Goal: Task Accomplishment & Management: Complete application form

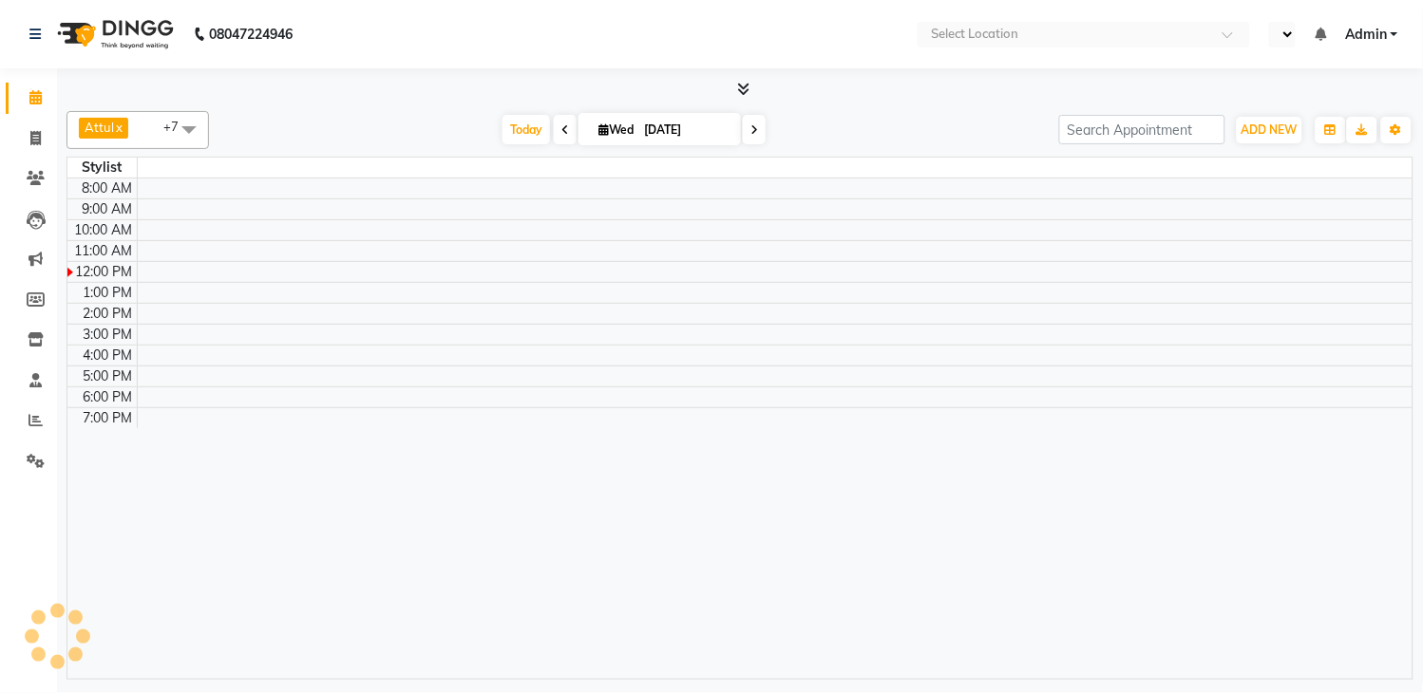
select select "en"
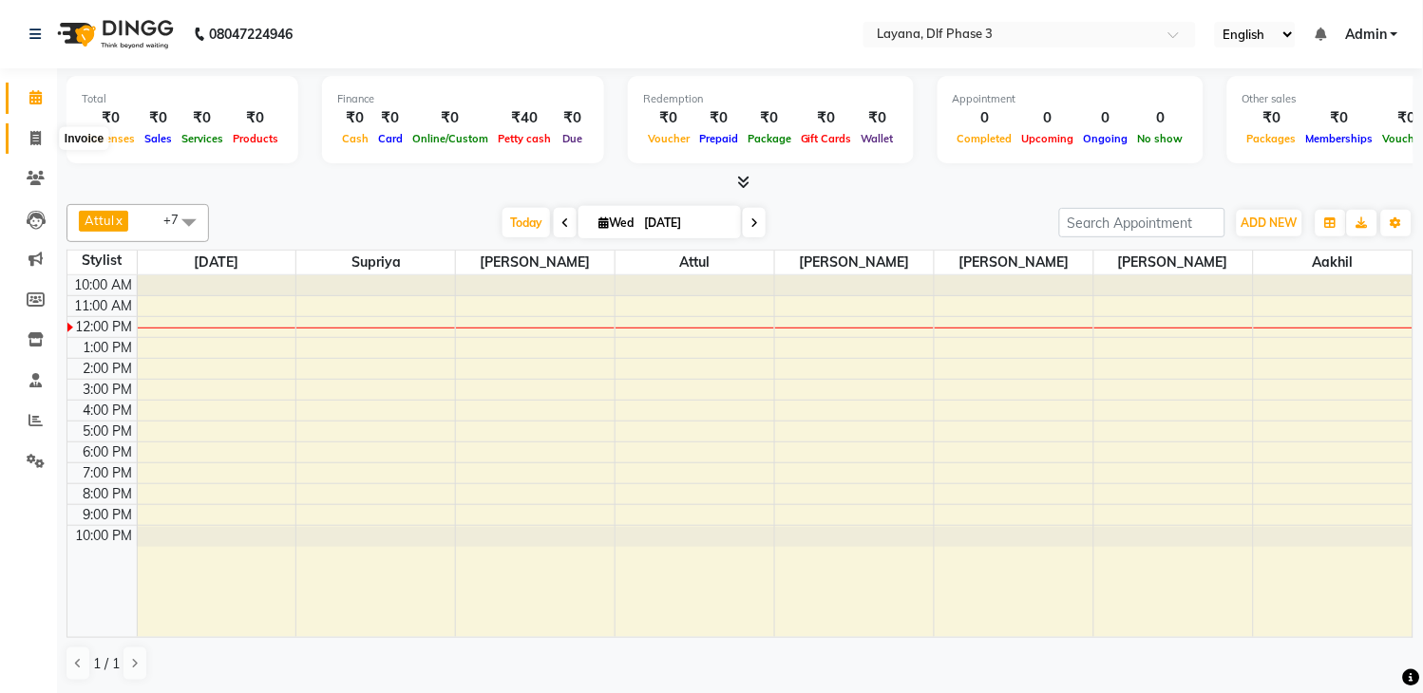
click at [27, 131] on span at bounding box center [35, 139] width 33 height 22
select select "service"
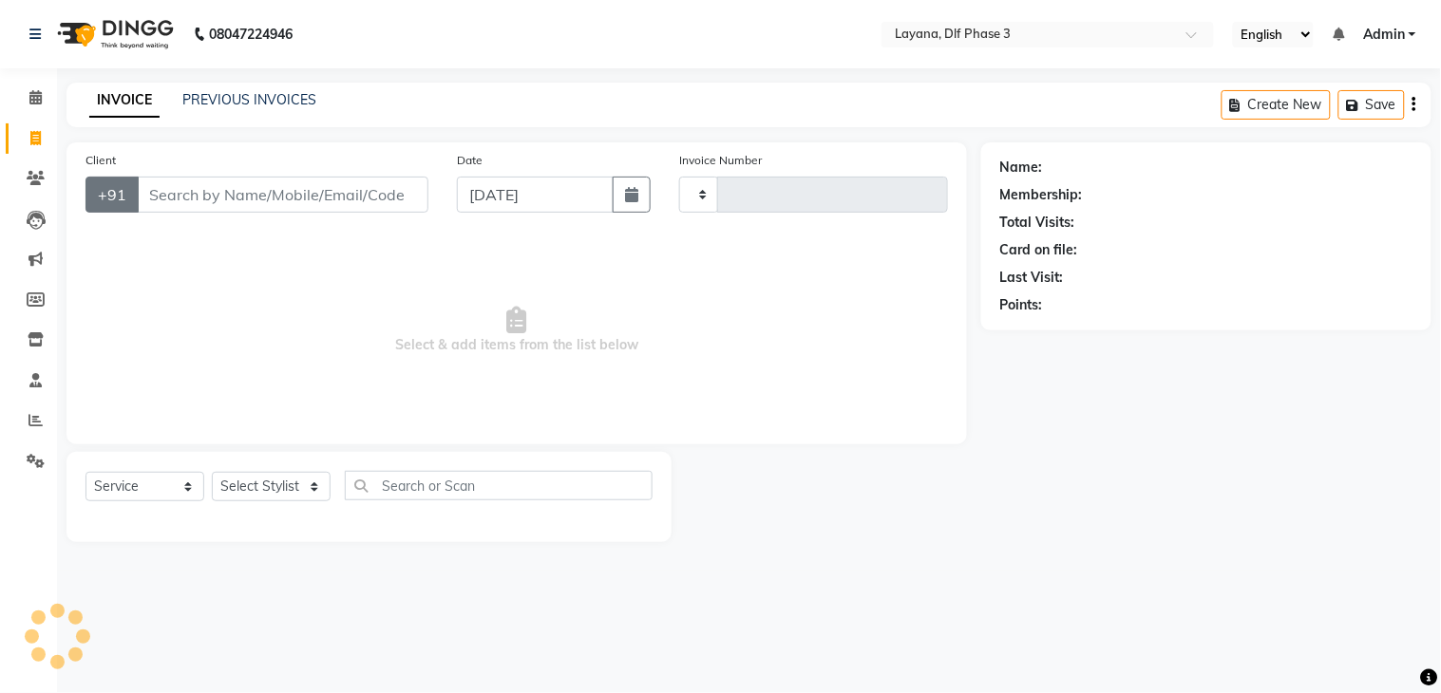
type input "2791"
select select "6973"
click at [173, 186] on input "Client" at bounding box center [283, 195] width 292 height 36
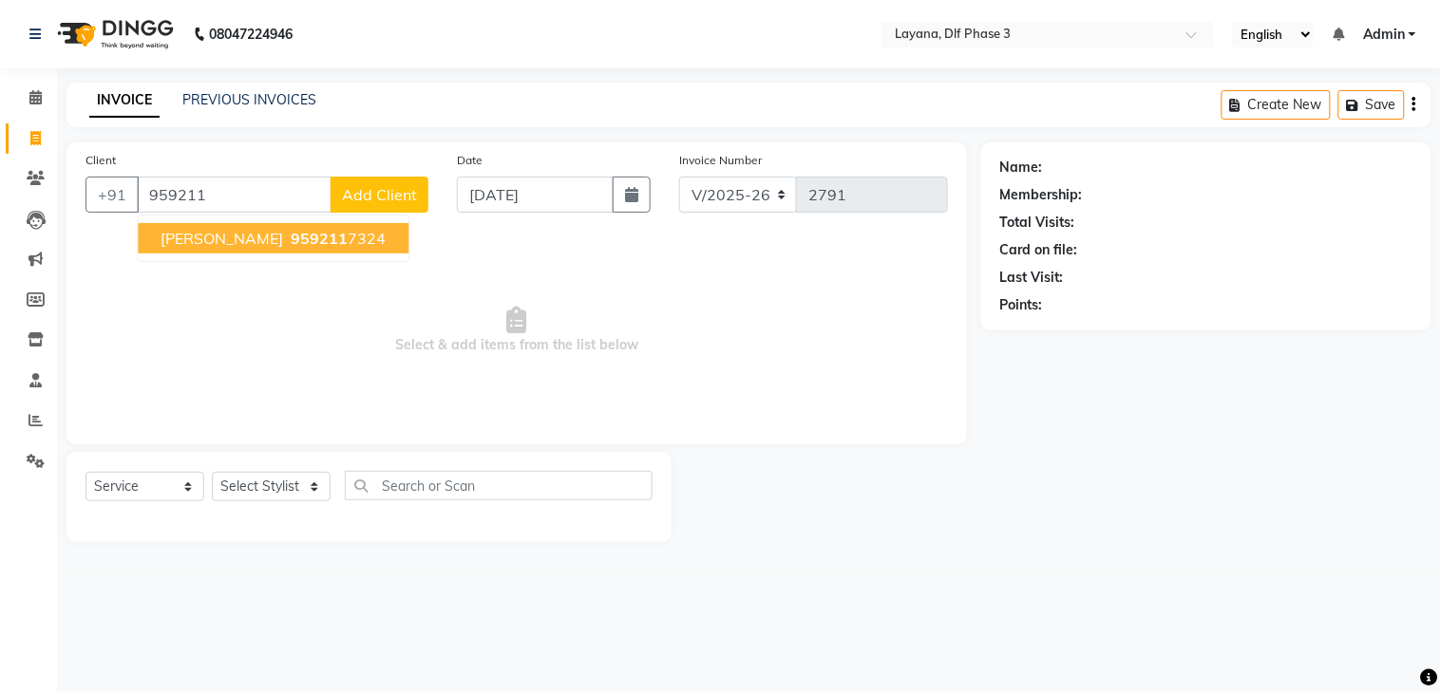
click at [291, 239] on span "959211" at bounding box center [319, 238] width 57 height 19
type input "9592117324"
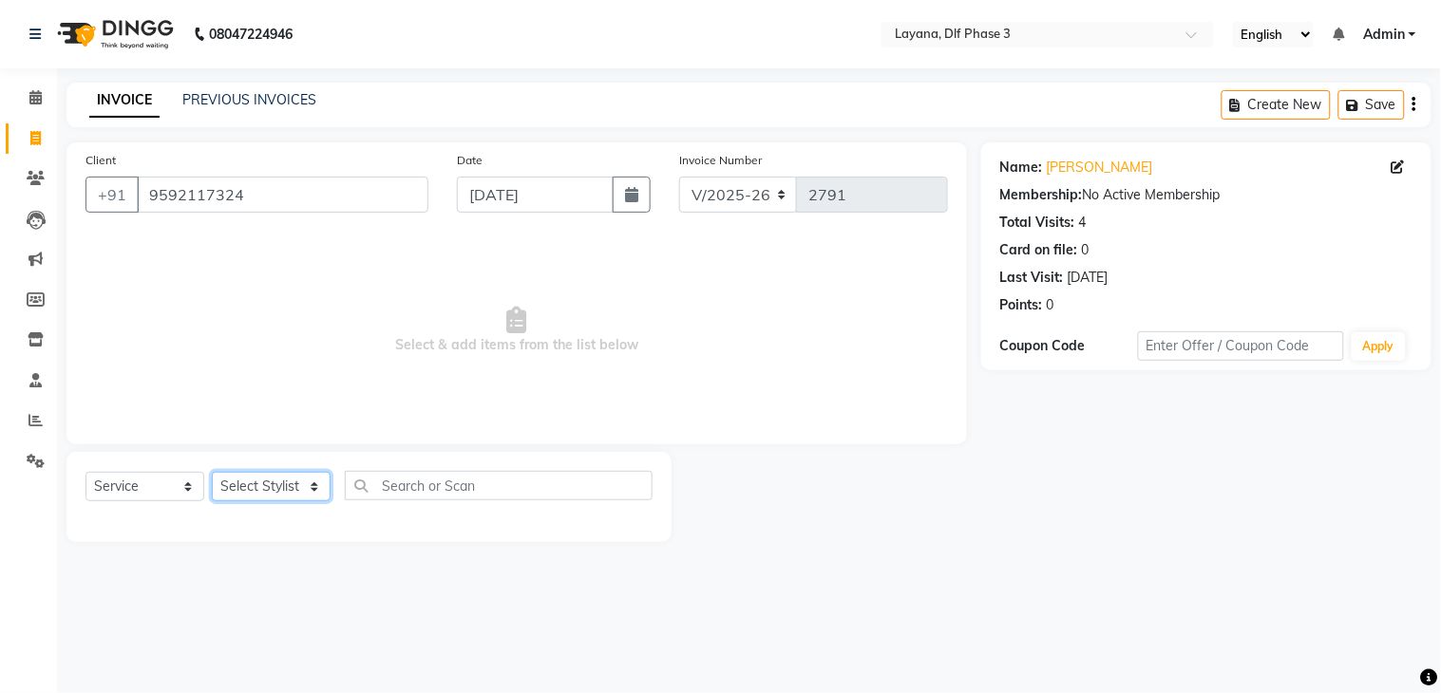
click at [295, 498] on select "Select Stylist Aakhil Attul [PERSON_NAME] [PERSON_NAME][DATE] [PERSON_NAME] [PE…" at bounding box center [271, 486] width 119 height 29
select select "57637"
click at [212, 473] on select "Select Stylist Aakhil Attul [PERSON_NAME] [PERSON_NAME][DATE] [PERSON_NAME] [PE…" at bounding box center [271, 486] width 119 height 29
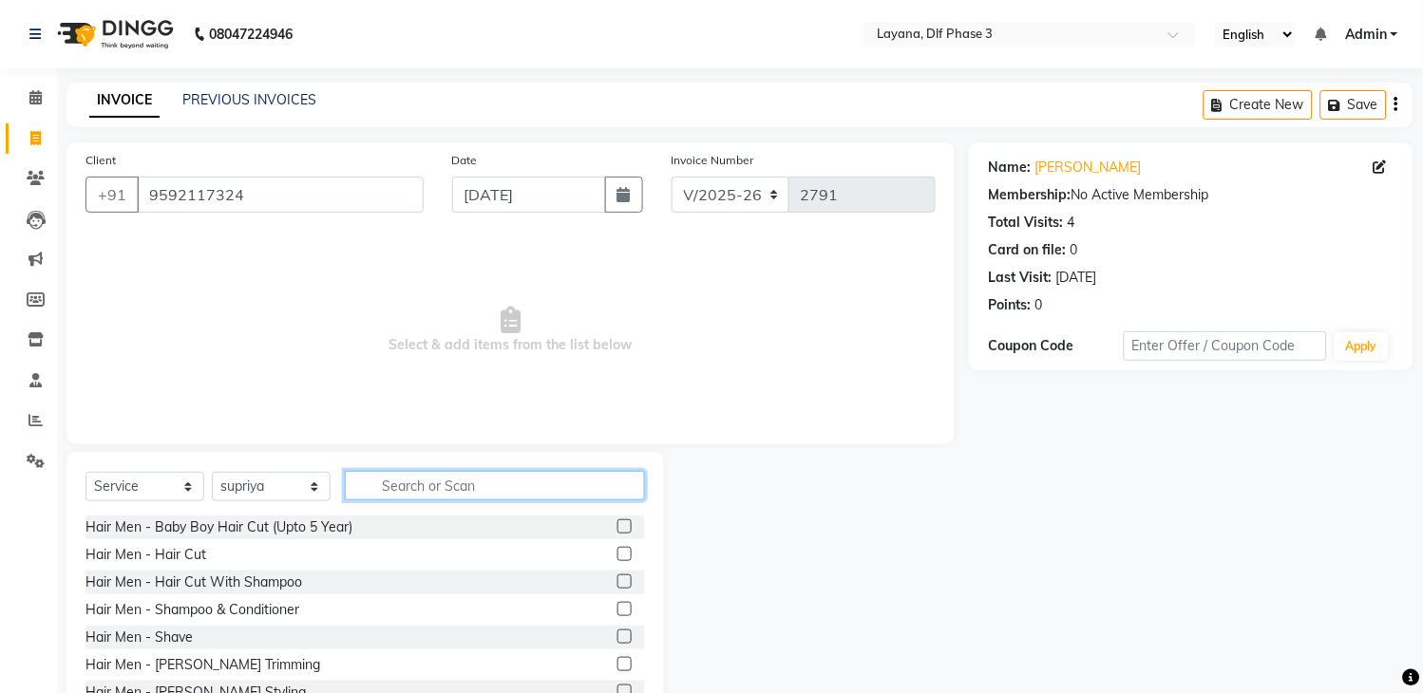
click at [427, 494] on input "text" at bounding box center [495, 485] width 300 height 29
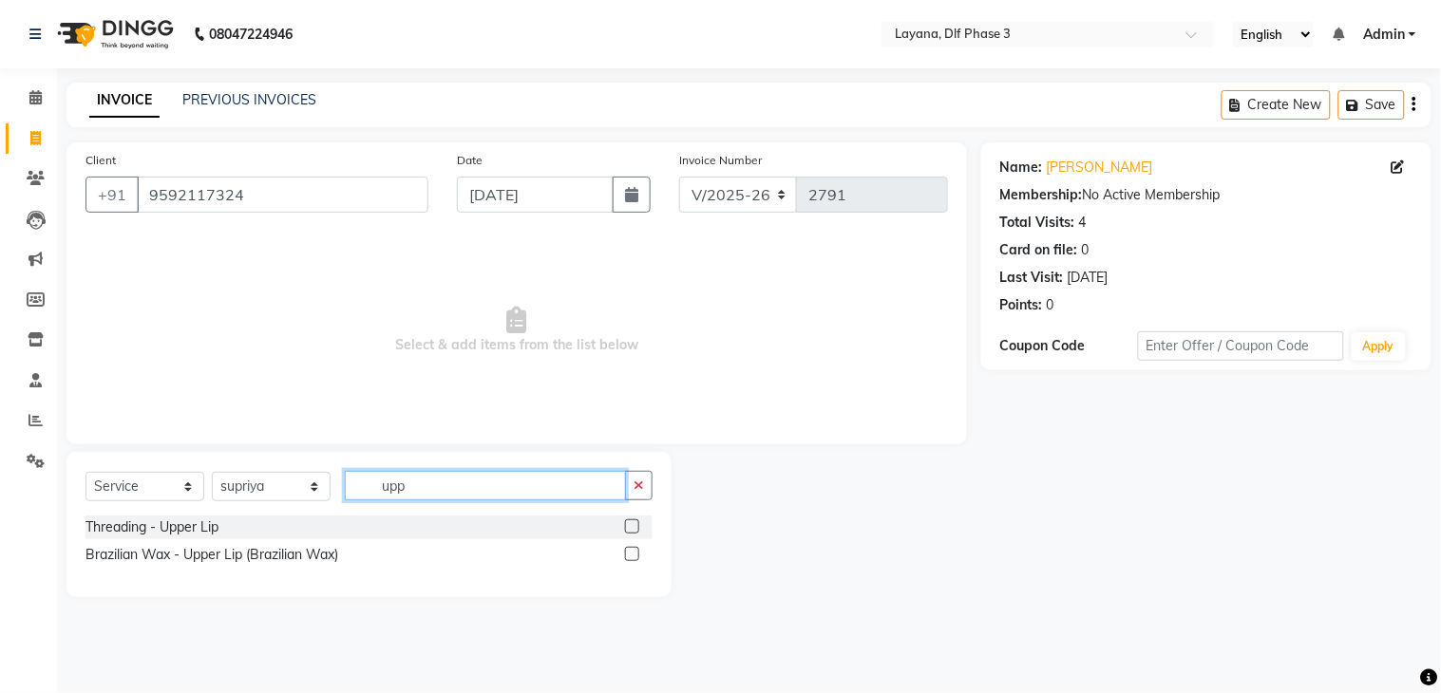
type input "upp"
click at [634, 552] on label at bounding box center [632, 554] width 14 height 14
click at [634, 552] on input "checkbox" at bounding box center [631, 555] width 12 height 12
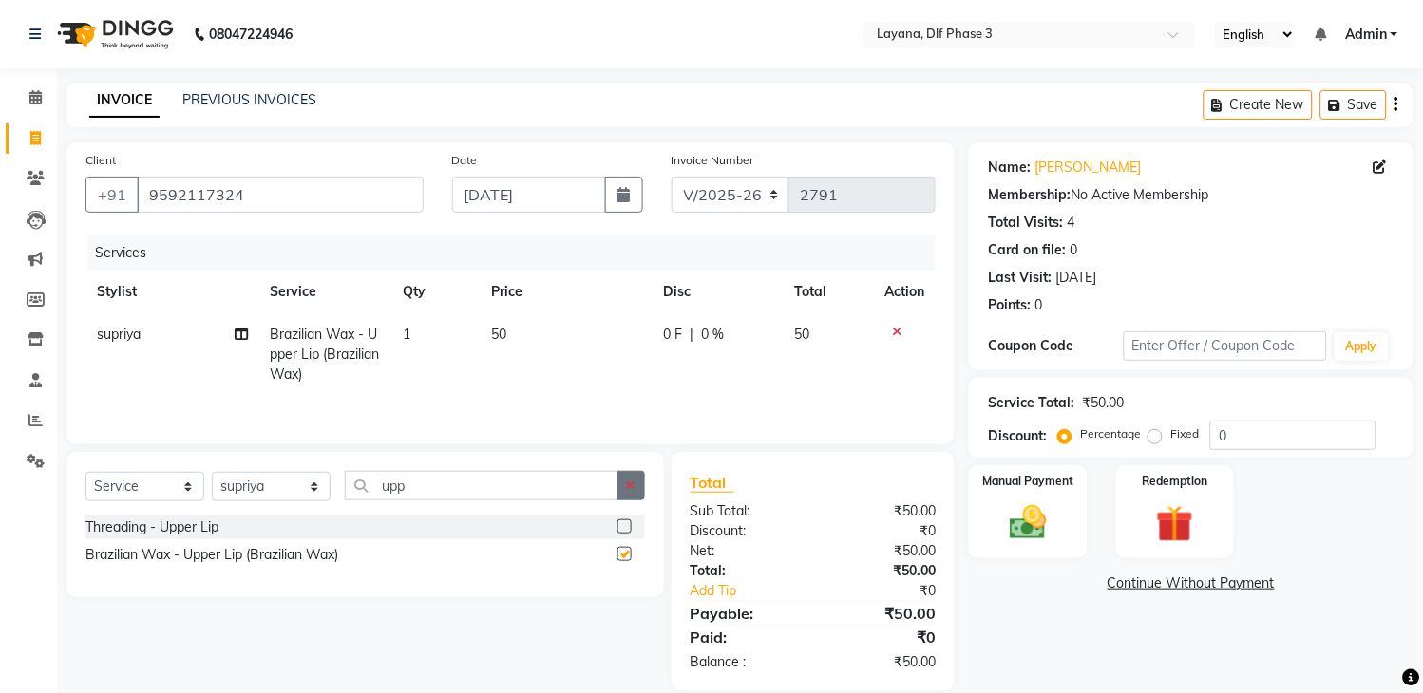
checkbox input "false"
click at [632, 490] on icon "button" at bounding box center [631, 485] width 10 height 13
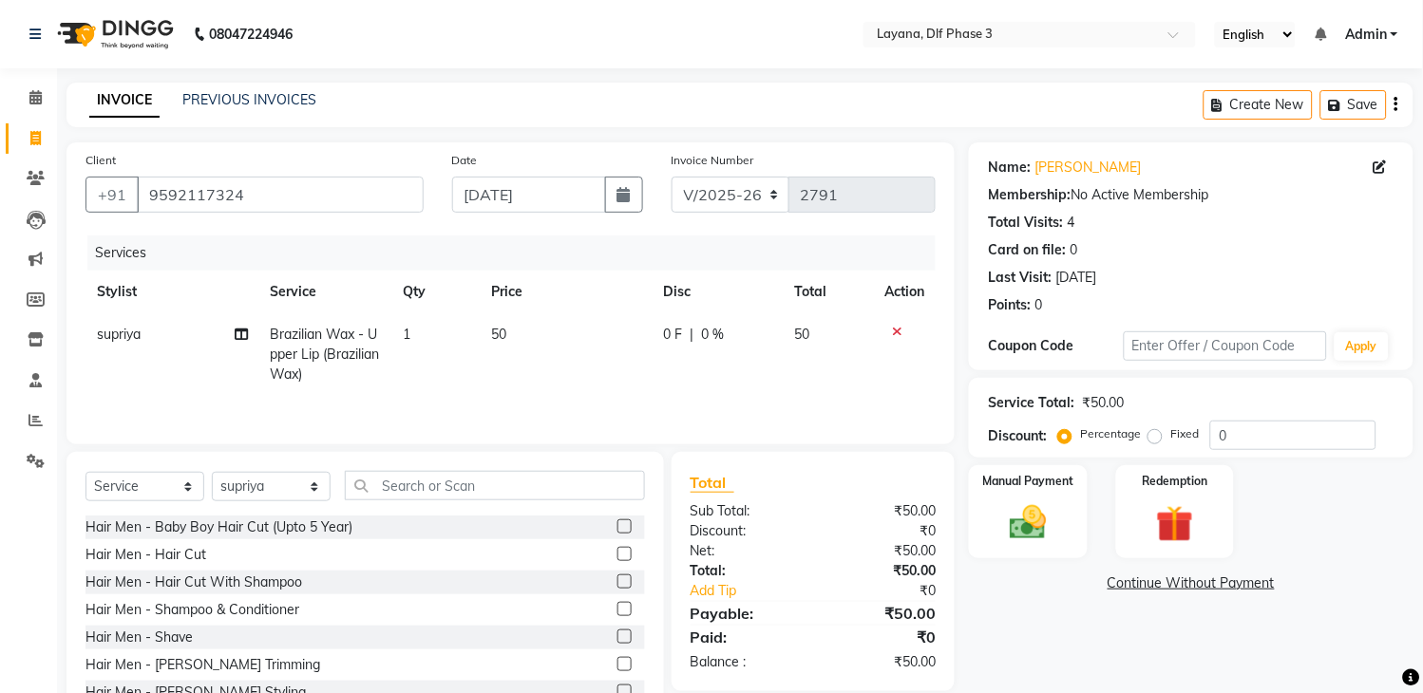
click at [423, 338] on td "1" at bounding box center [435, 354] width 88 height 83
select select "57637"
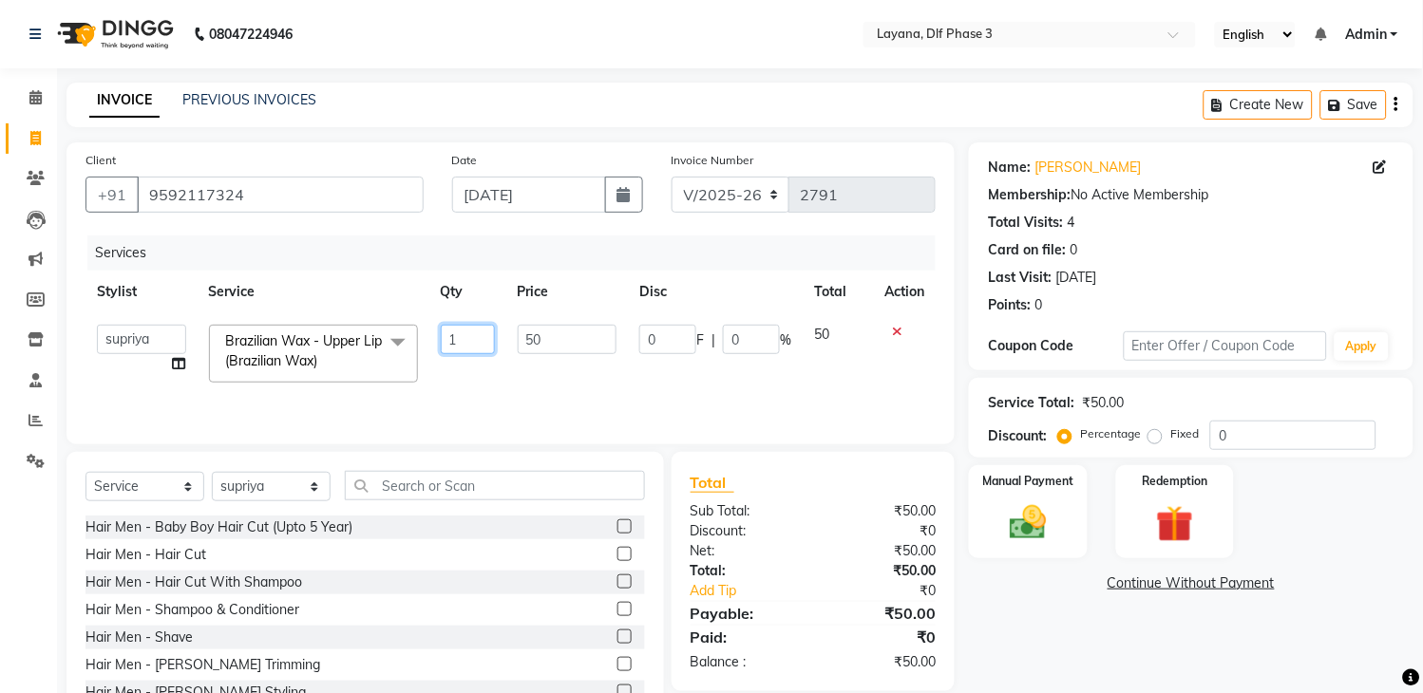
click at [467, 333] on input "1" at bounding box center [468, 339] width 54 height 29
type input "2"
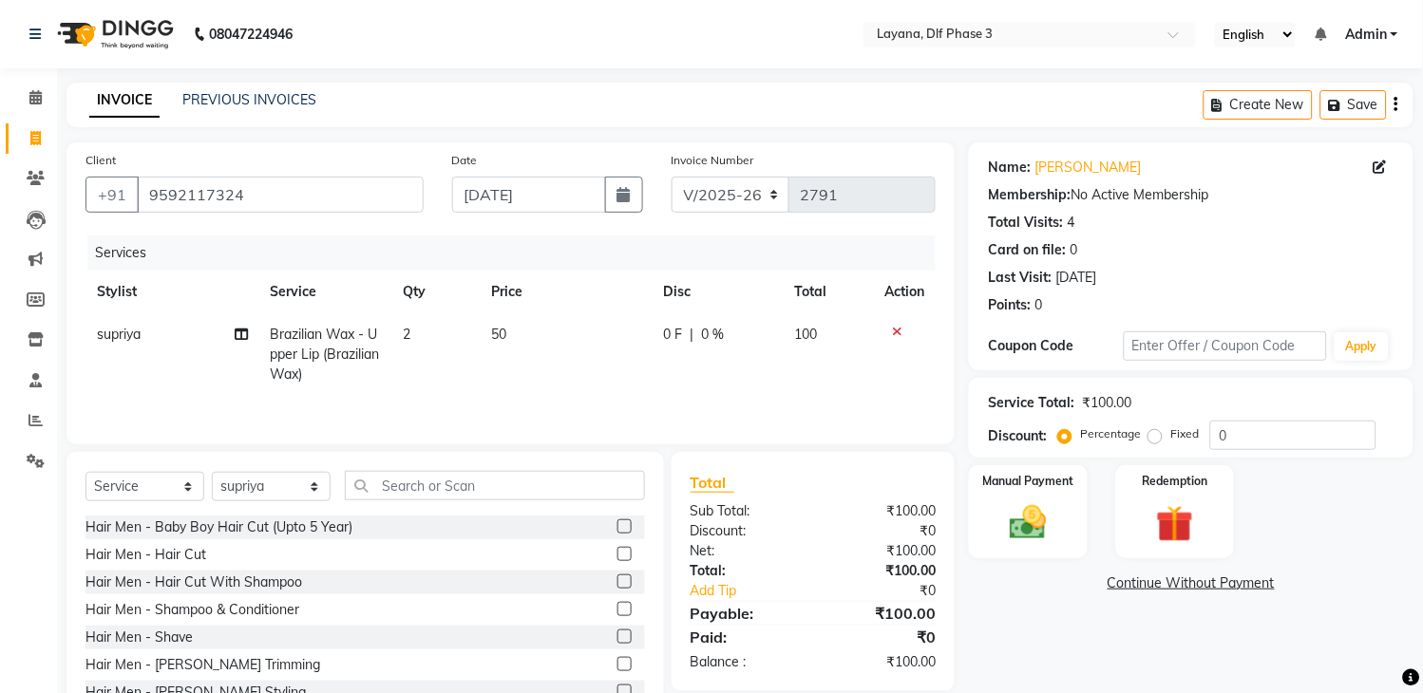
drag, startPoint x: 619, startPoint y: 391, endPoint x: 748, endPoint y: 353, distance: 133.7
click at [748, 353] on tr "[PERSON_NAME] Brazilian Wax - Upper Lip (Brazilian Wax) 2 50 0 F | 0 % 100" at bounding box center [510, 354] width 850 height 83
click at [551, 494] on input "text" at bounding box center [495, 485] width 300 height 29
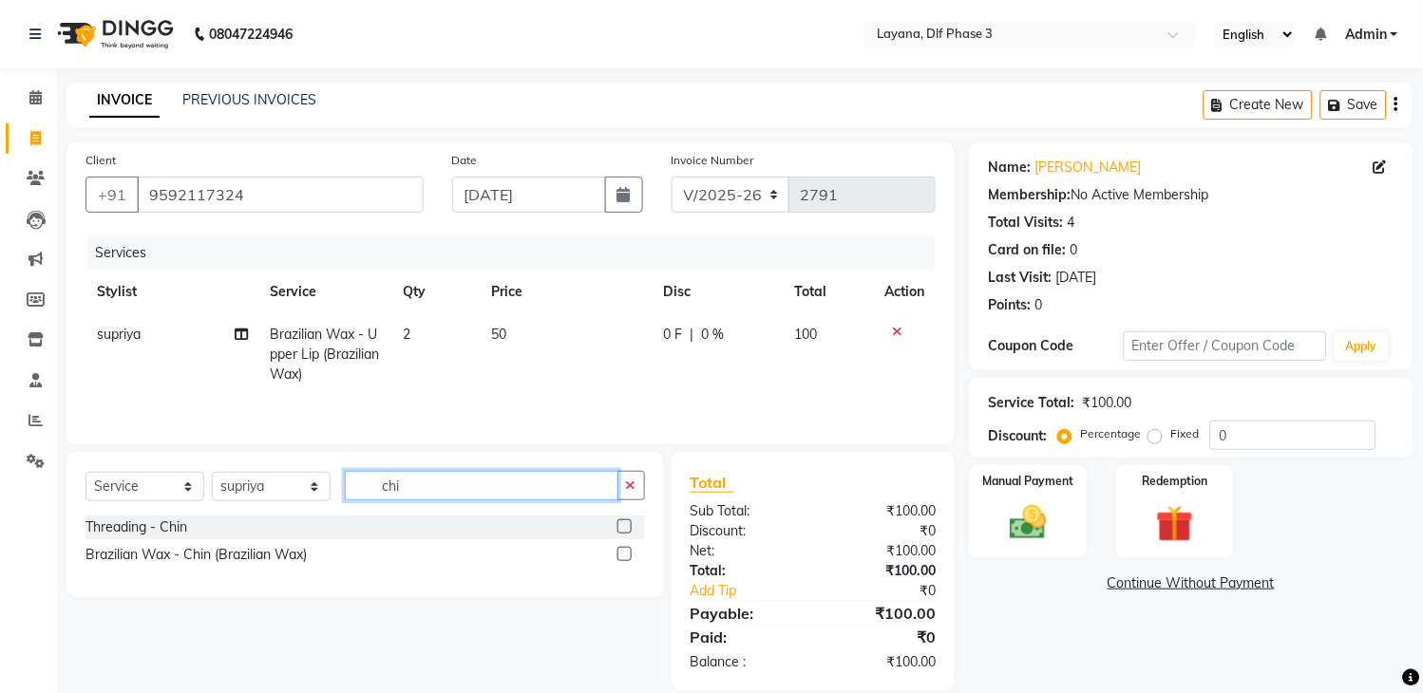
type input "chi"
click at [623, 557] on label at bounding box center [624, 554] width 14 height 14
click at [623, 557] on input "checkbox" at bounding box center [623, 555] width 12 height 12
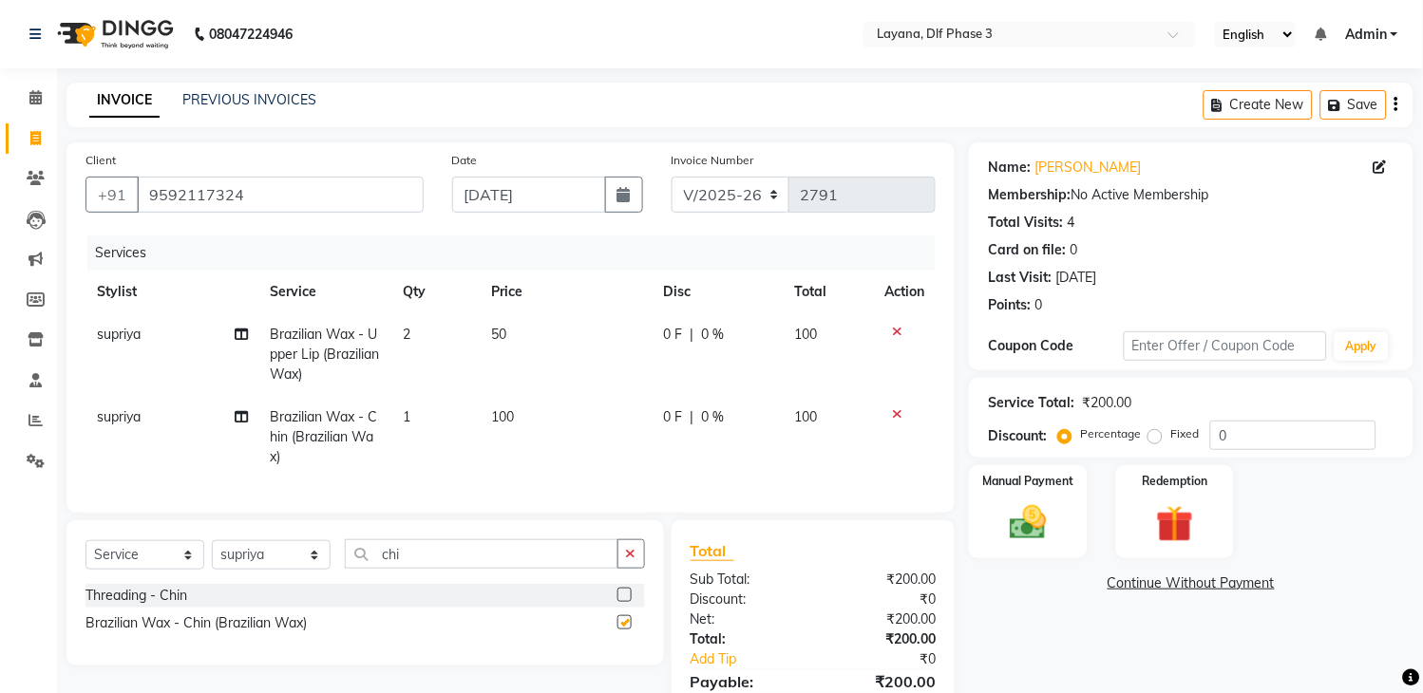
checkbox input "false"
click at [420, 412] on td "1" at bounding box center [435, 437] width 88 height 83
select select "57637"
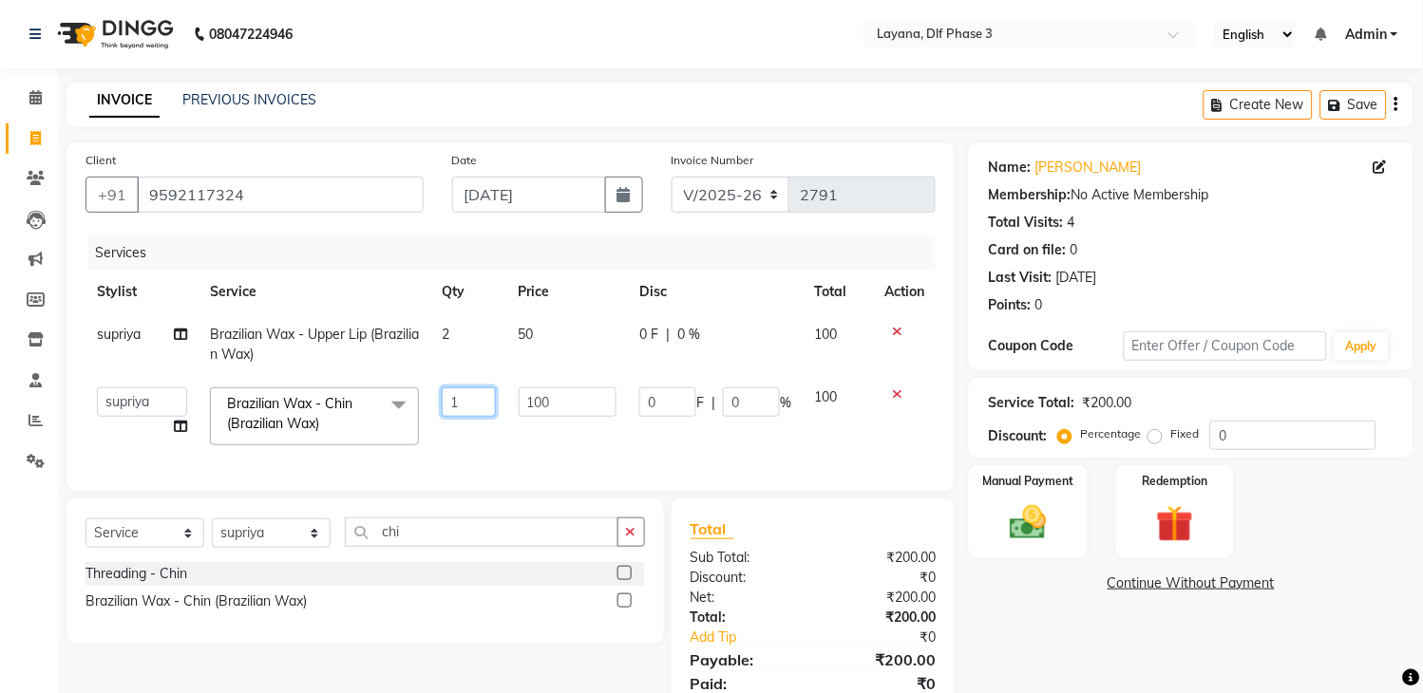
click at [486, 391] on input "1" at bounding box center [469, 402] width 54 height 29
type input "2"
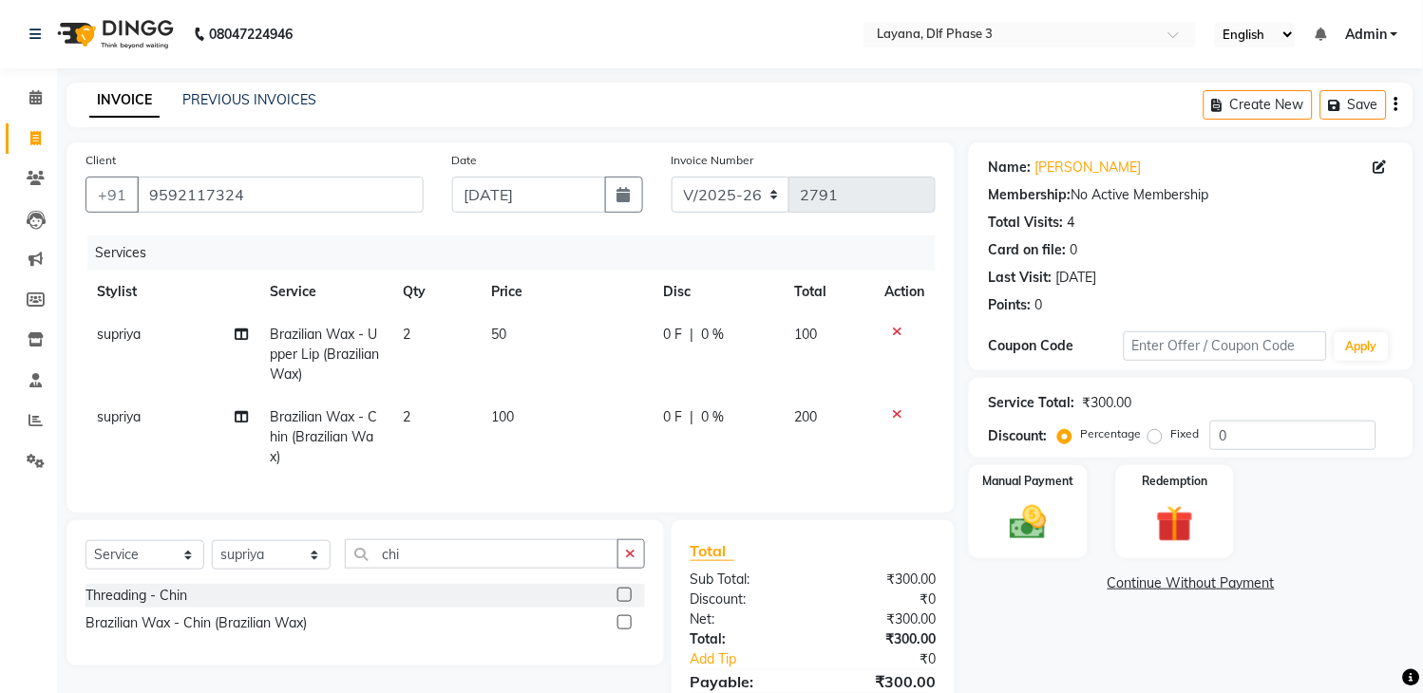
click at [567, 464] on div "Services Stylist Service Qty Price Disc Total Action [PERSON_NAME] Brazilian Wa…" at bounding box center [510, 365] width 850 height 258
click at [691, 423] on span "|" at bounding box center [692, 417] width 4 height 20
select select "57637"
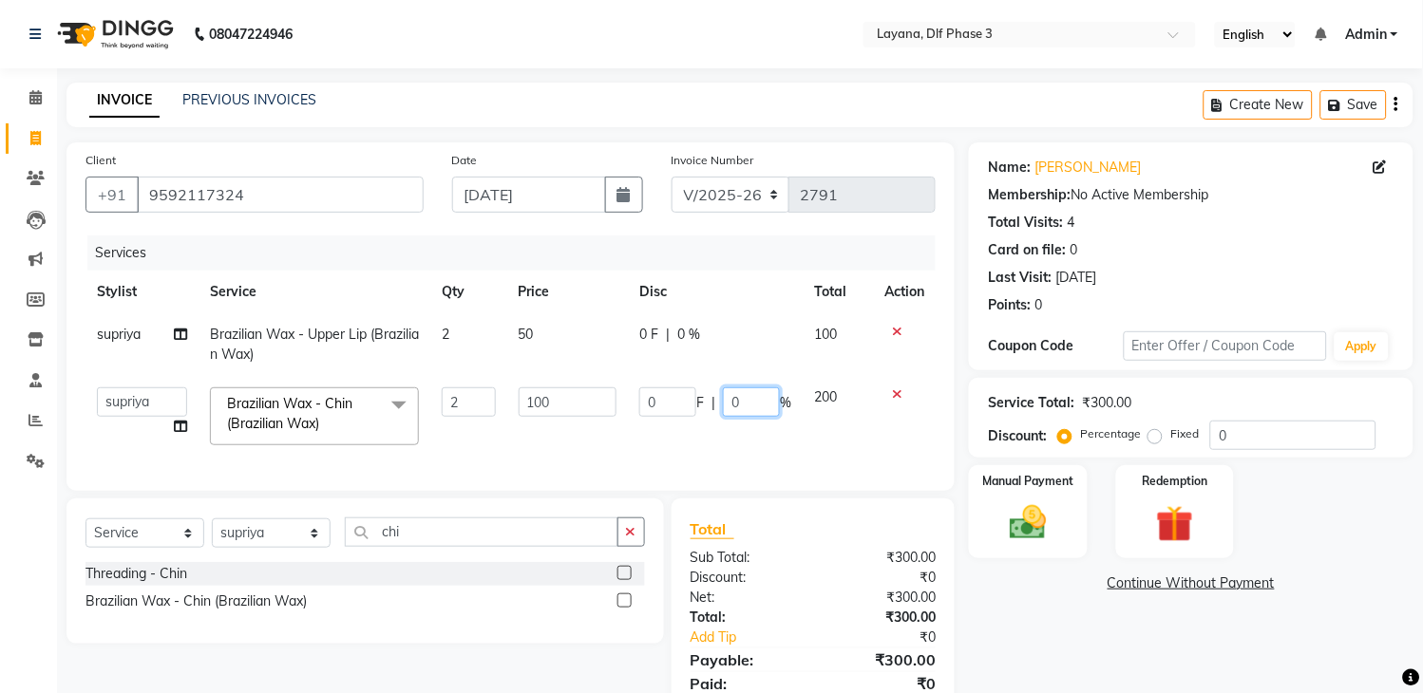
click at [745, 408] on input "0" at bounding box center [751, 402] width 57 height 29
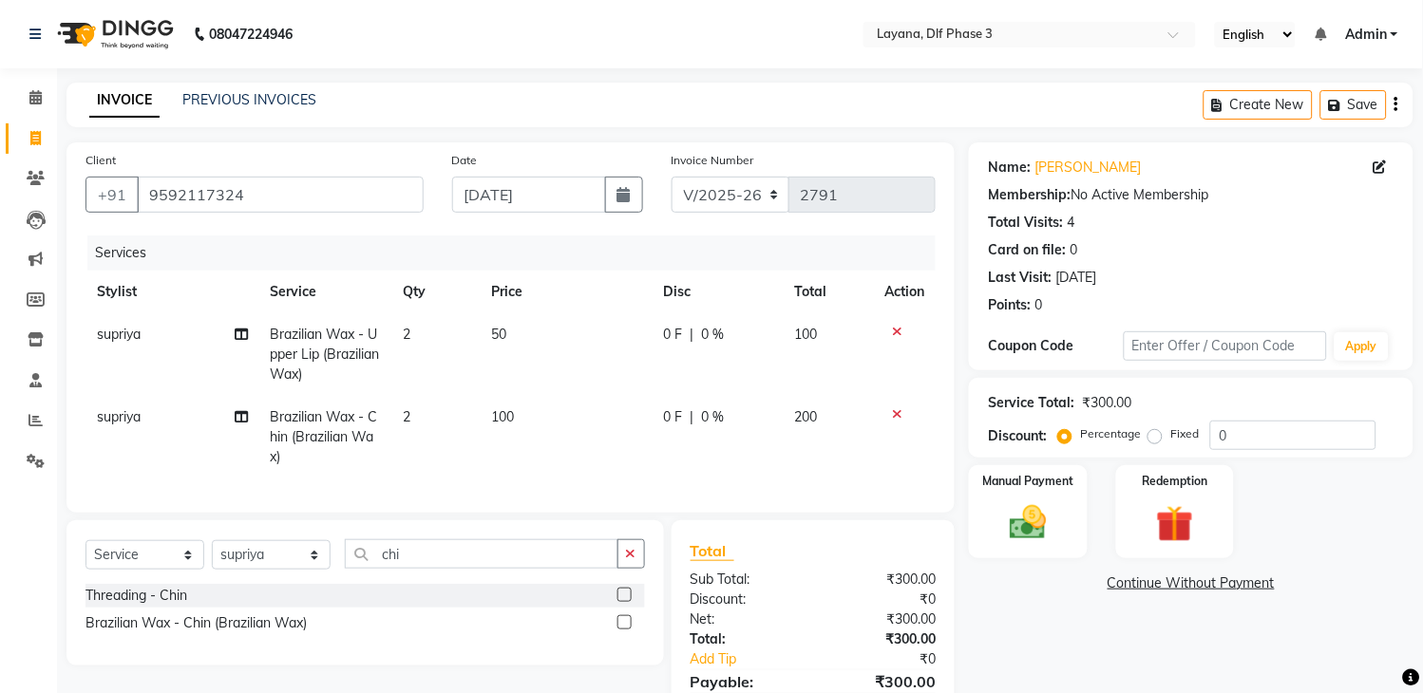
click at [689, 409] on div "0 F | 0 %" at bounding box center [717, 417] width 109 height 20
select select "57637"
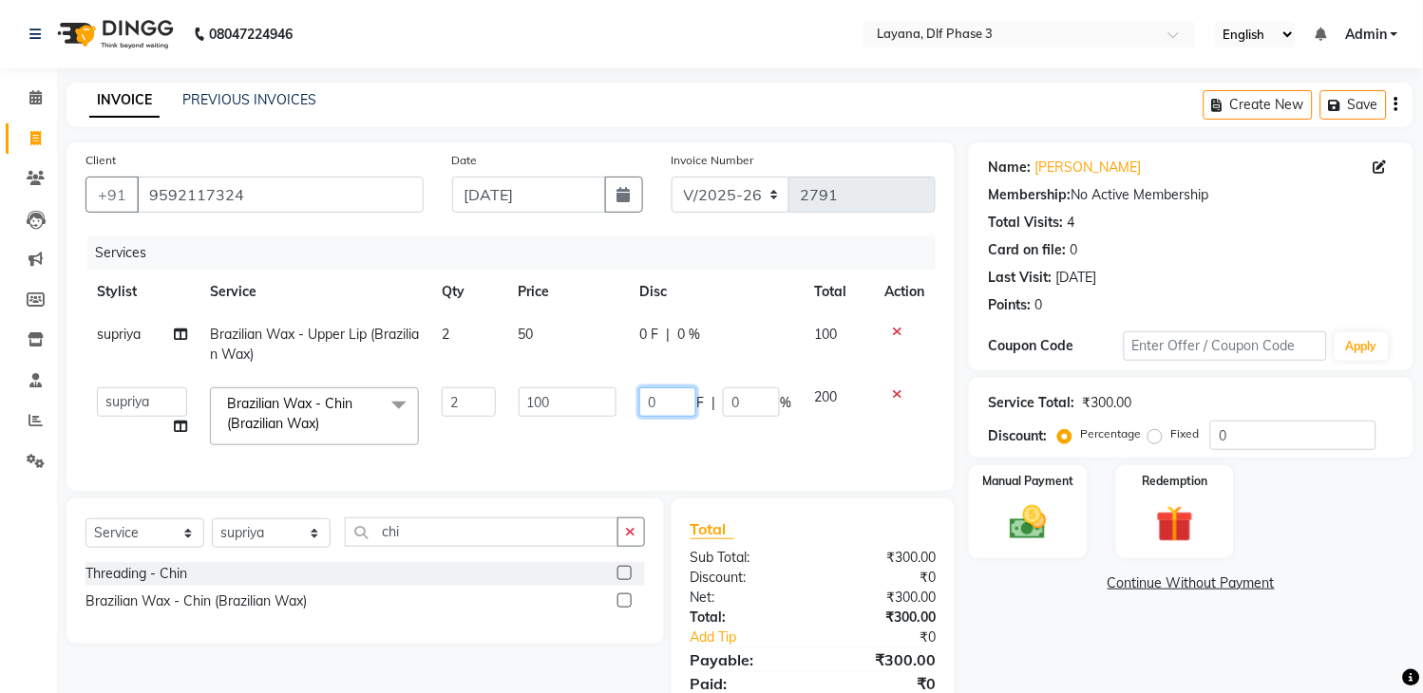
drag, startPoint x: 665, startPoint y: 419, endPoint x: 675, endPoint y: 409, distance: 14.1
click at [670, 413] on td "0 F | 0 %" at bounding box center [715, 416] width 175 height 81
type input "50"
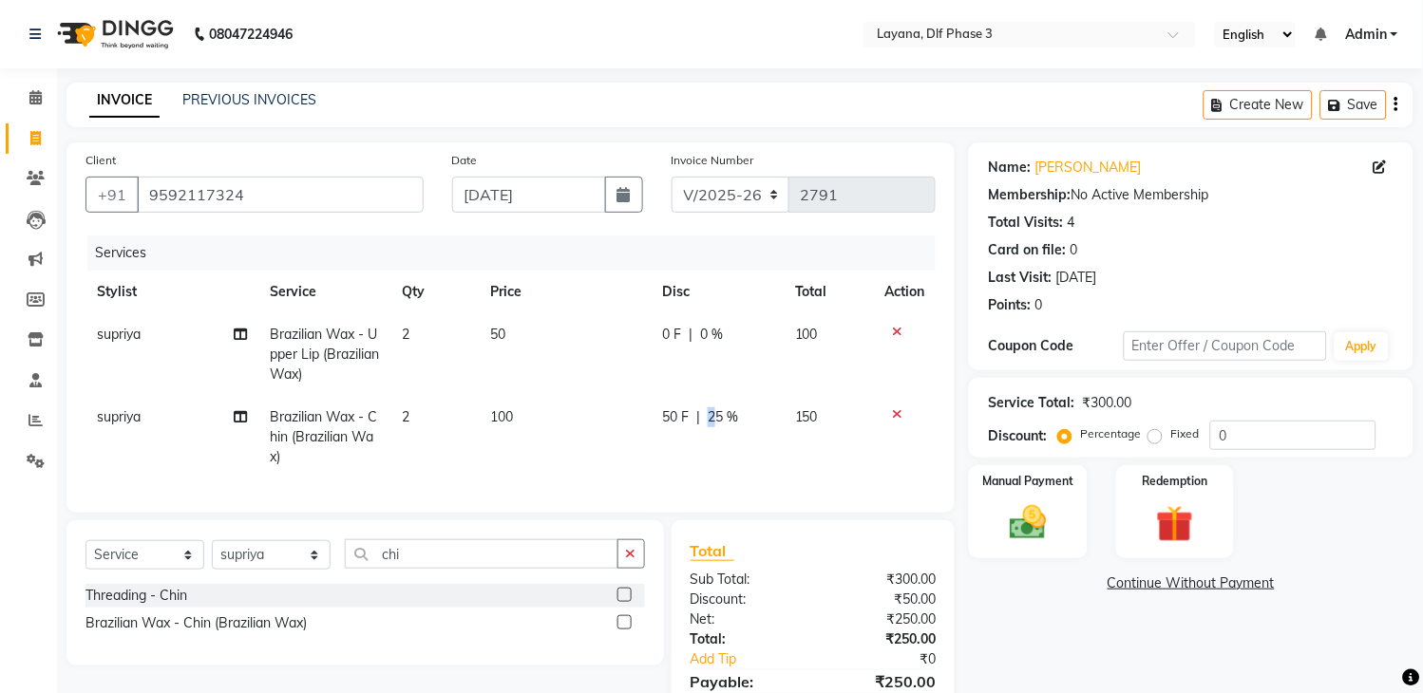
click at [713, 432] on td "50 F | 25 %" at bounding box center [717, 437] width 133 height 83
select select "57637"
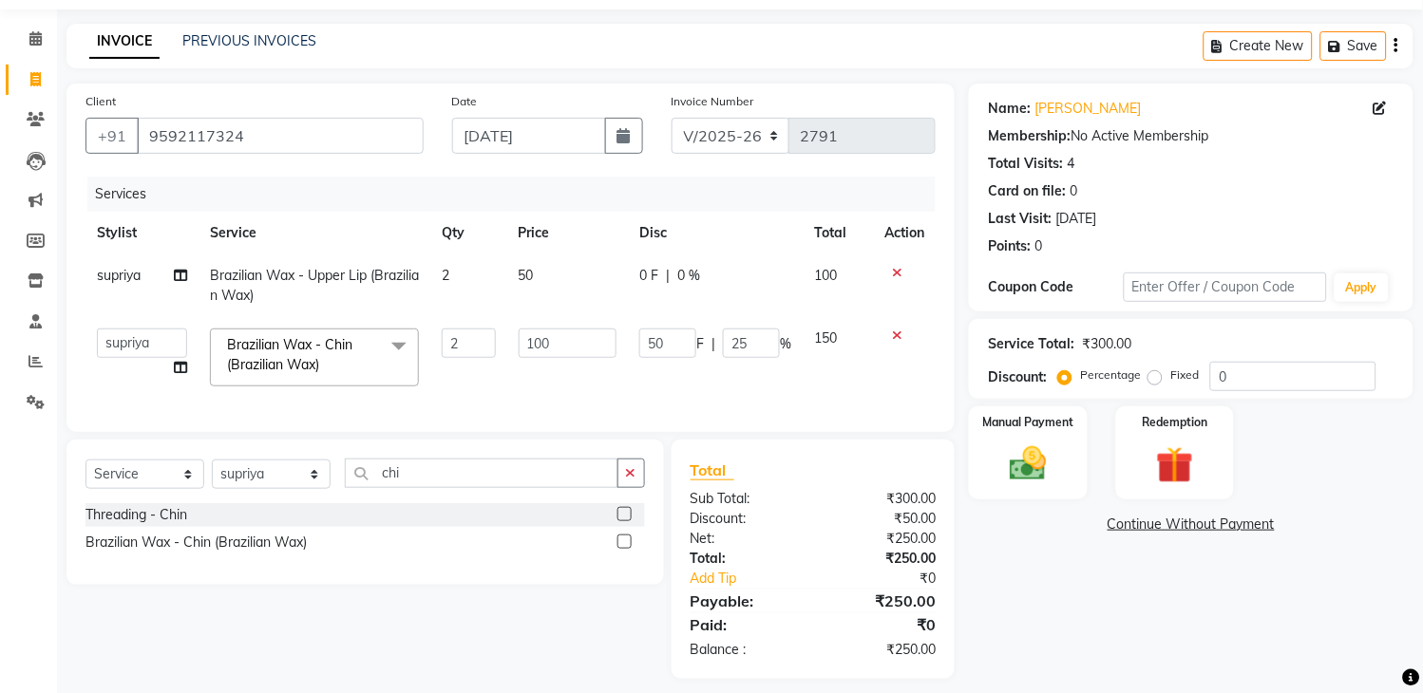
scroll to position [91, 0]
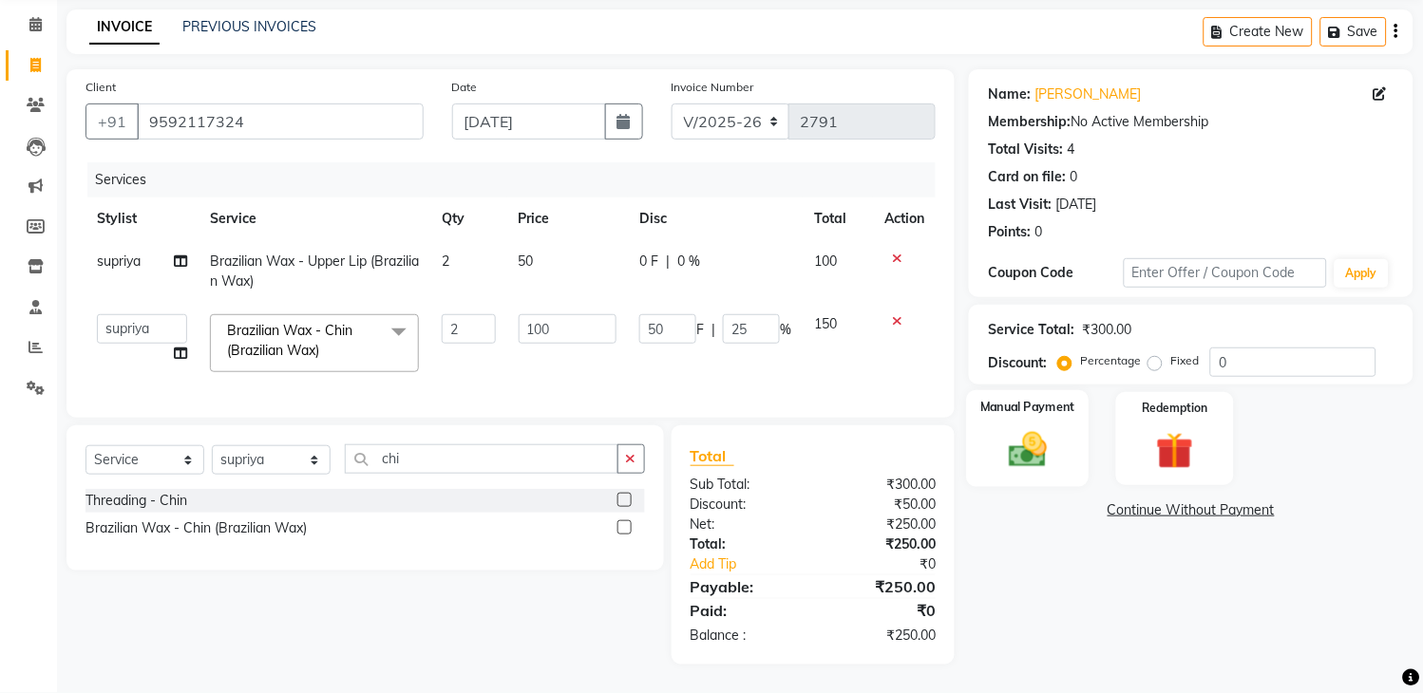
click at [1049, 440] on img at bounding box center [1028, 450] width 63 height 45
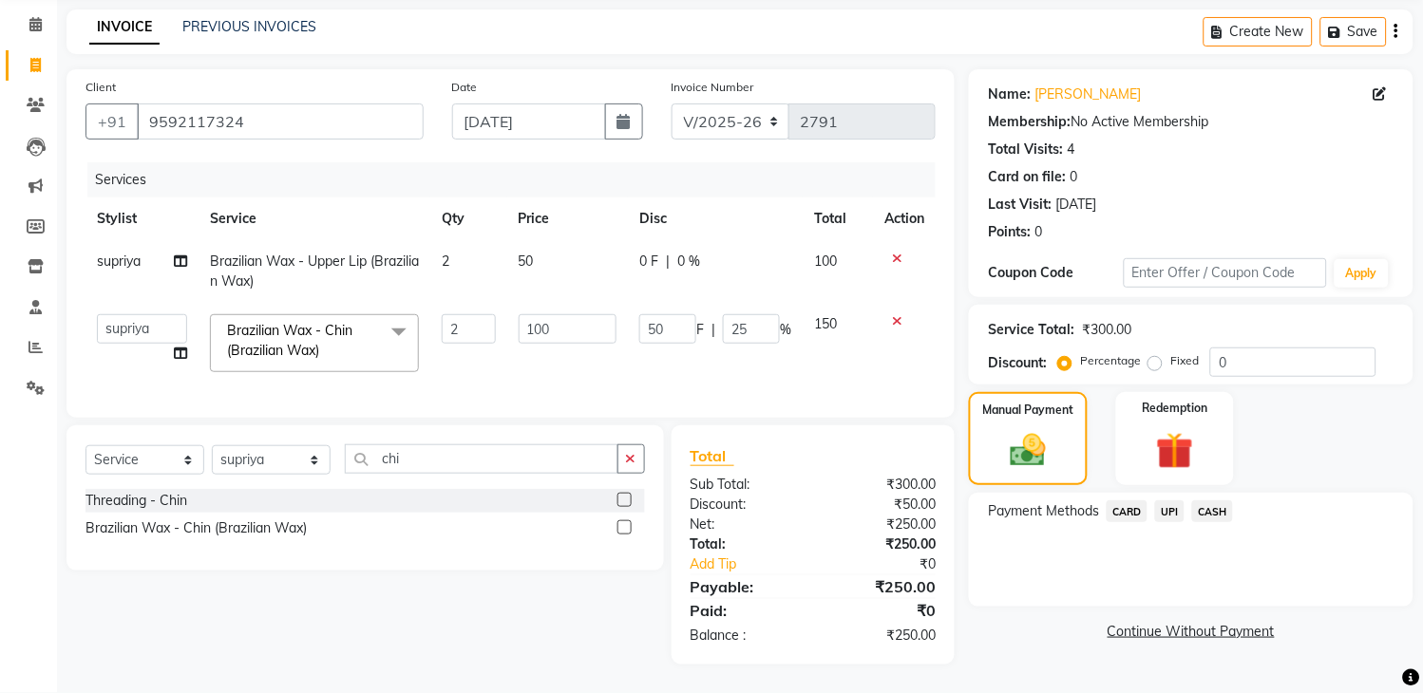
click at [1175, 501] on span "UPI" at bounding box center [1169, 512] width 29 height 22
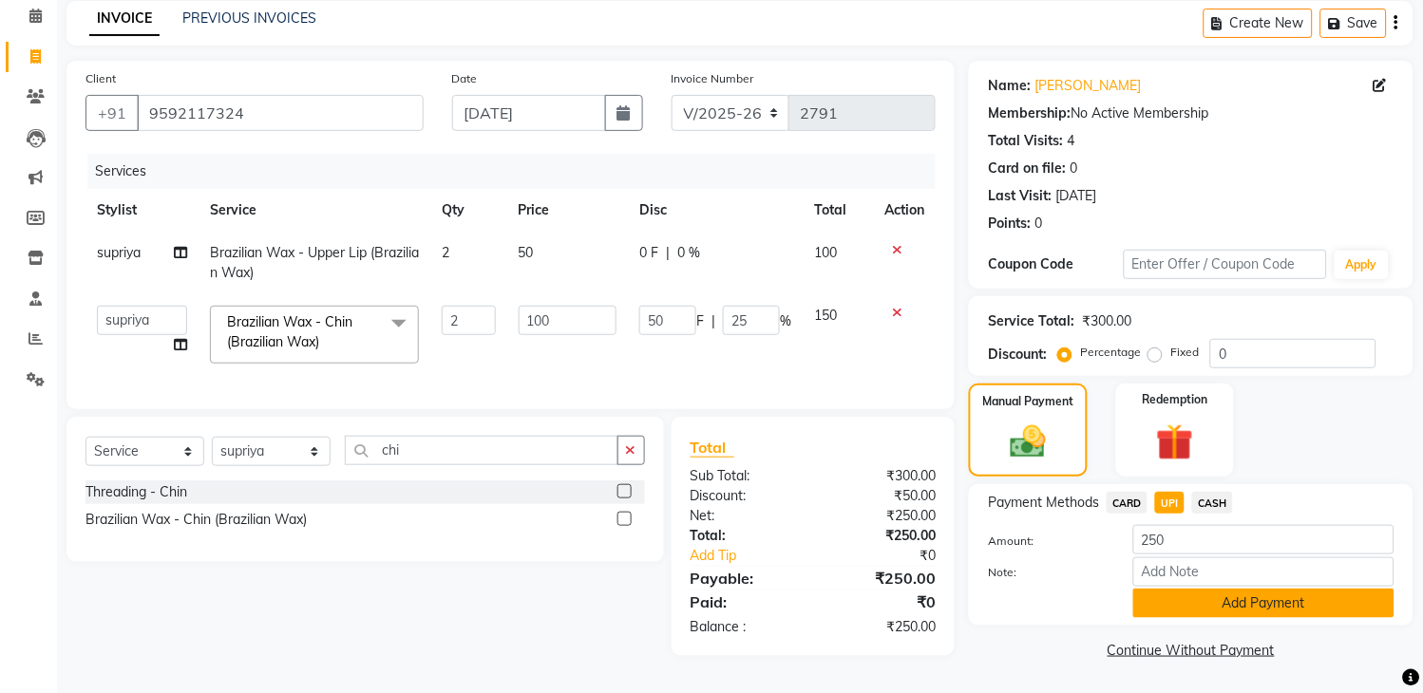
click at [1228, 593] on button "Add Payment" at bounding box center [1263, 603] width 261 height 29
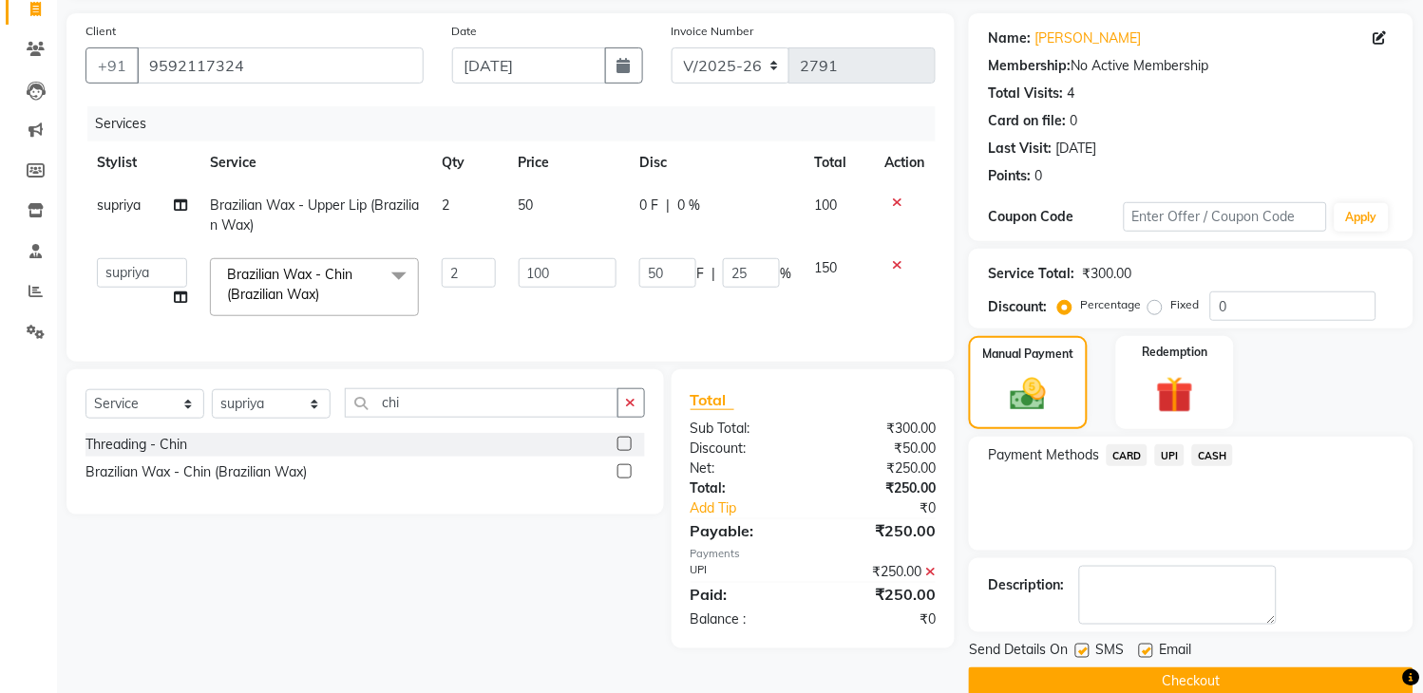
scroll to position [161, 0]
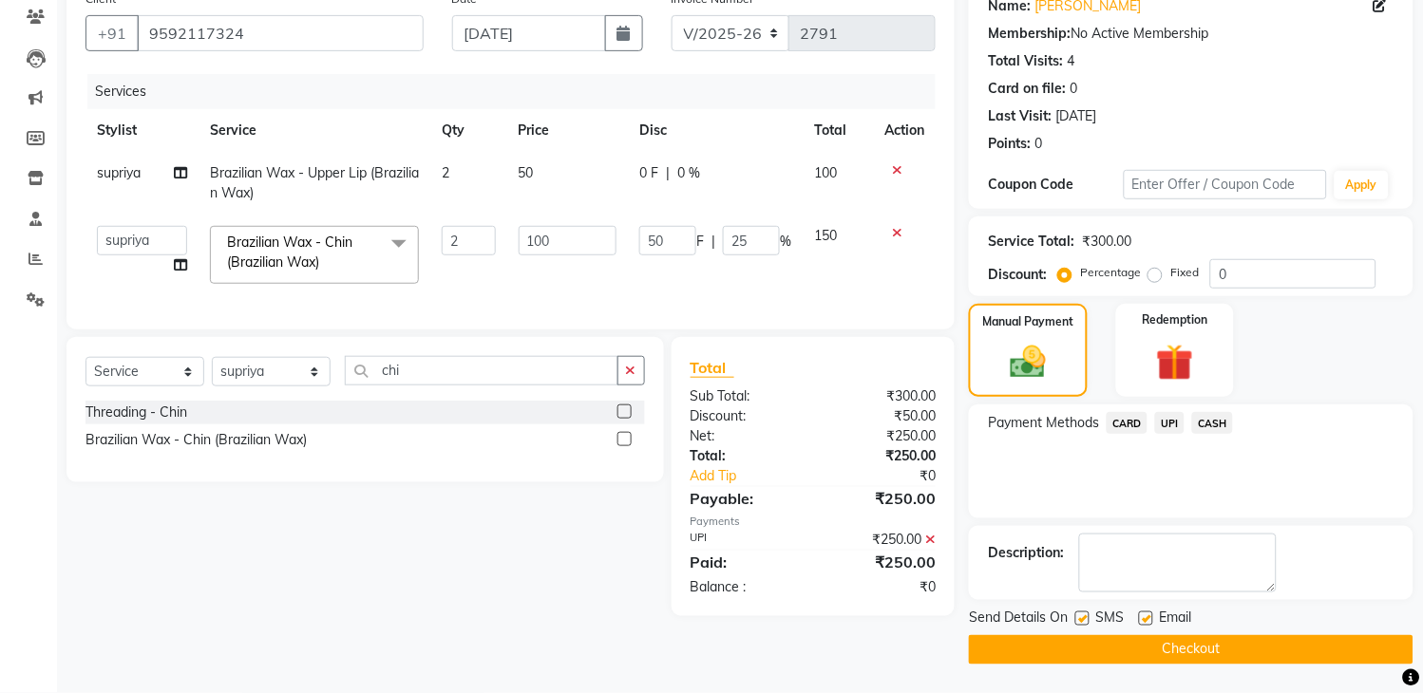
click at [1180, 648] on button "Checkout" at bounding box center [1191, 649] width 445 height 29
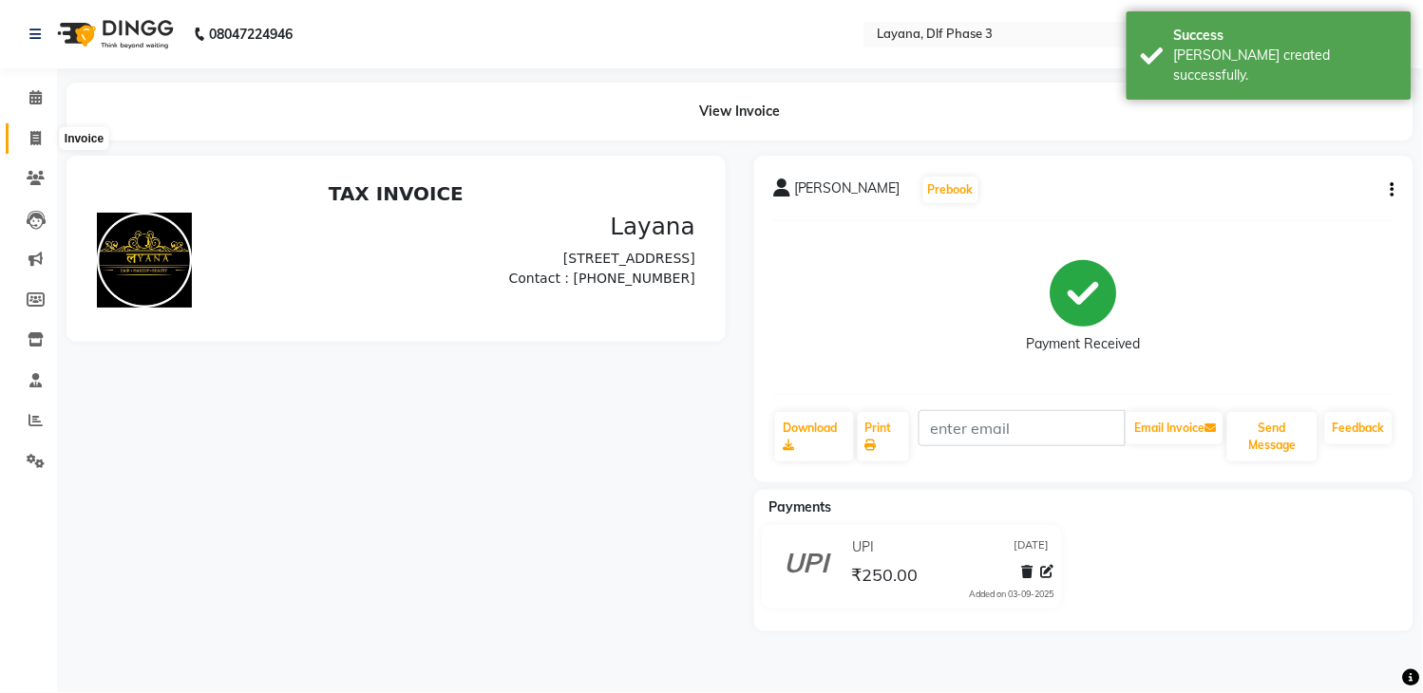
click at [36, 134] on icon at bounding box center [35, 138] width 10 height 14
select select "service"
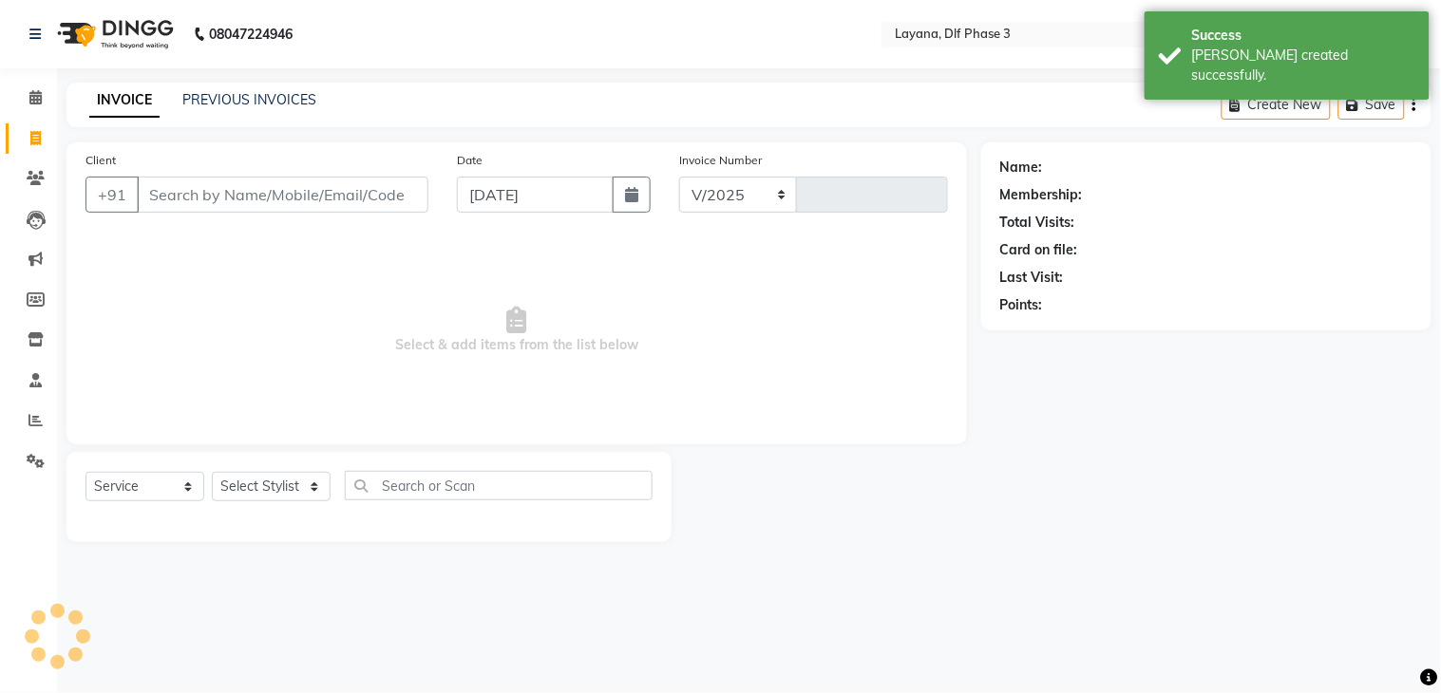
select select "6973"
type input "2792"
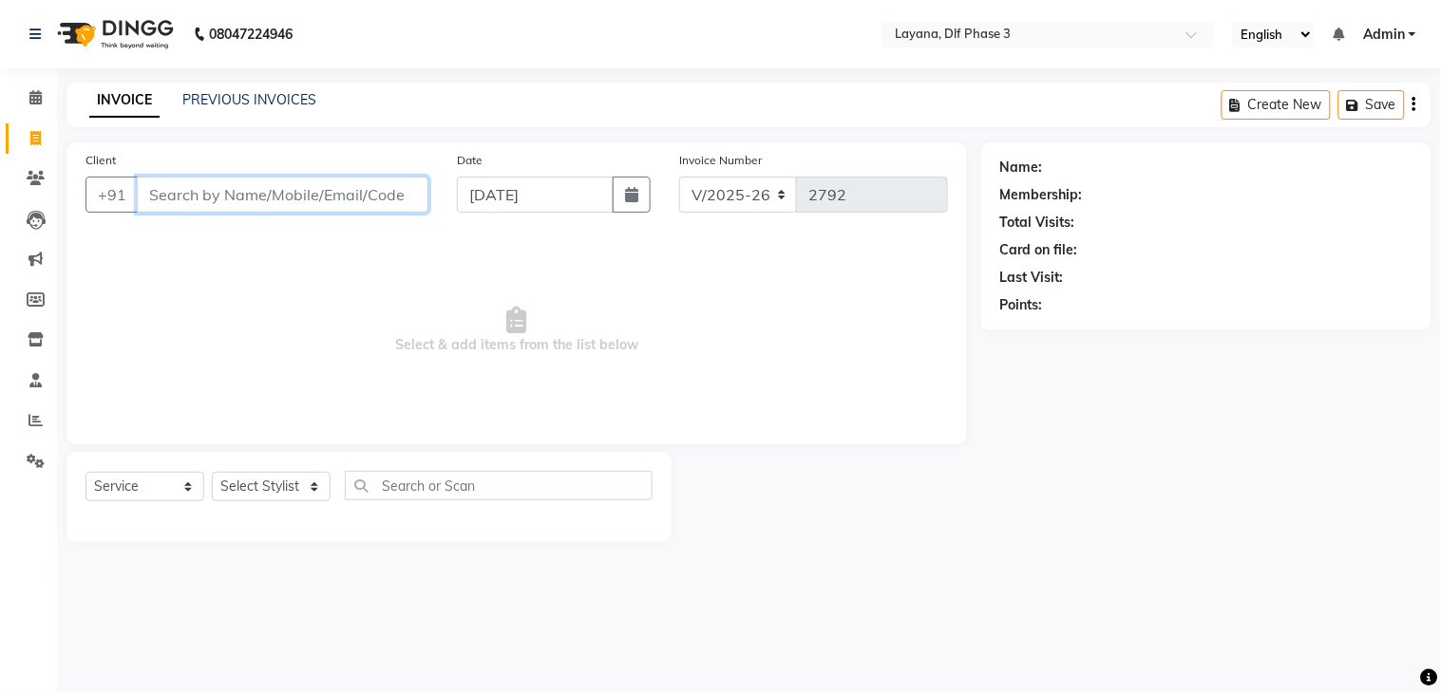
click at [211, 201] on input "Client" at bounding box center [283, 195] width 292 height 36
type input "9599808501"
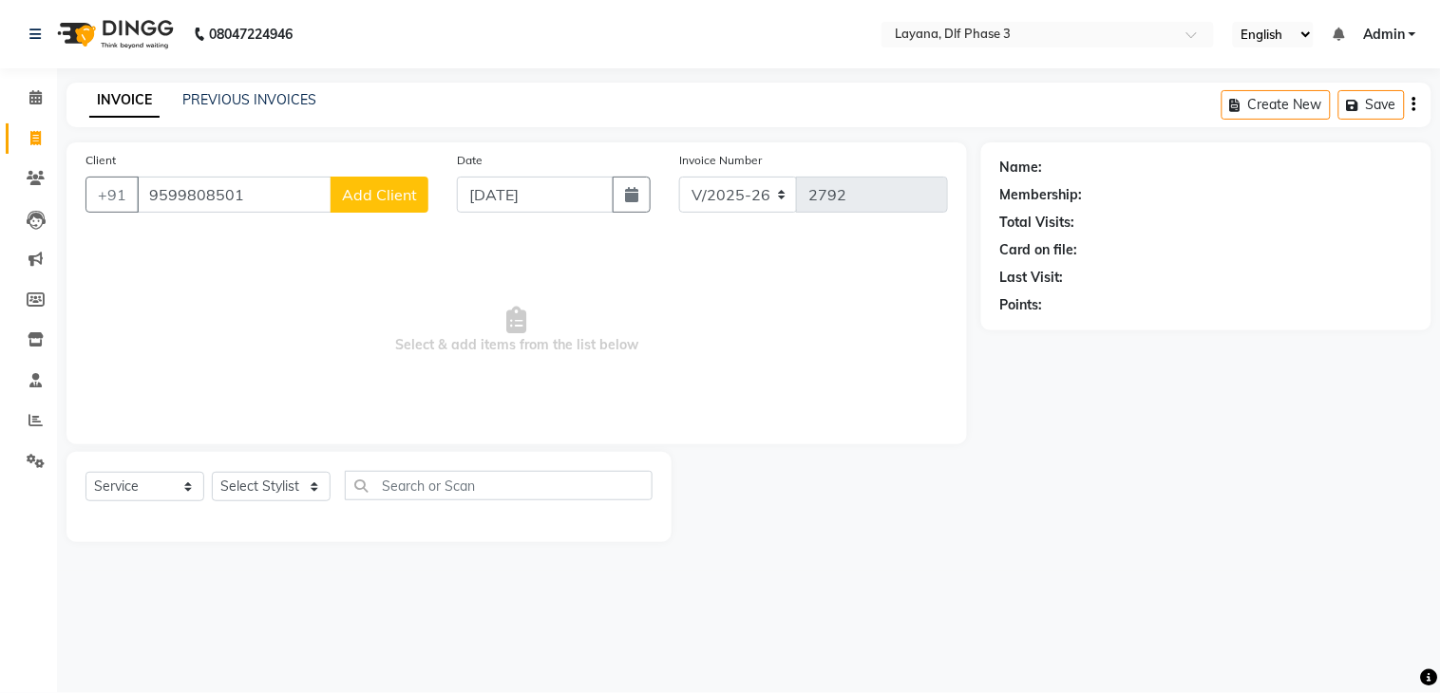
click at [388, 180] on button "Add Client" at bounding box center [380, 195] width 98 height 36
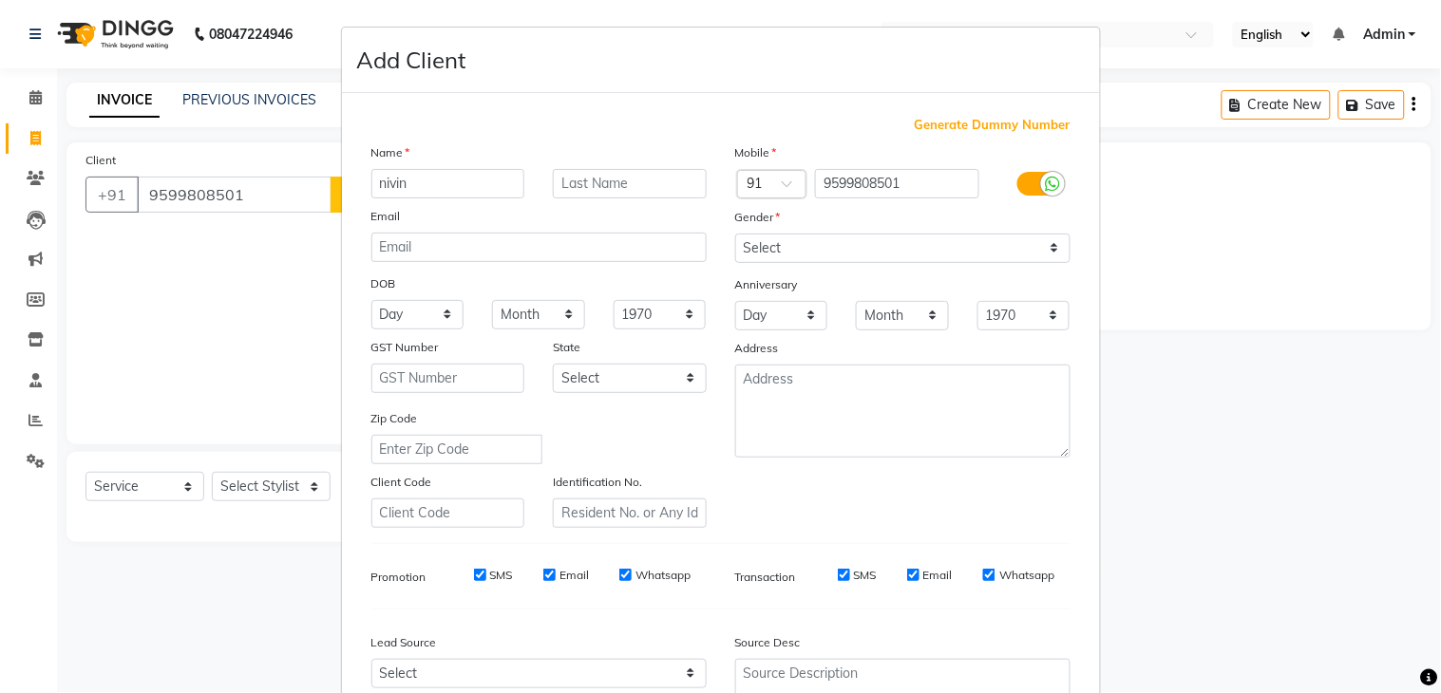
type input "nivin"
click at [1024, 240] on select "Select [DEMOGRAPHIC_DATA] [DEMOGRAPHIC_DATA] Other Prefer Not To Say" at bounding box center [902, 248] width 335 height 29
select select "[DEMOGRAPHIC_DATA]"
click at [735, 234] on select "Select [DEMOGRAPHIC_DATA] [DEMOGRAPHIC_DATA] Other Prefer Not To Say" at bounding box center [902, 248] width 335 height 29
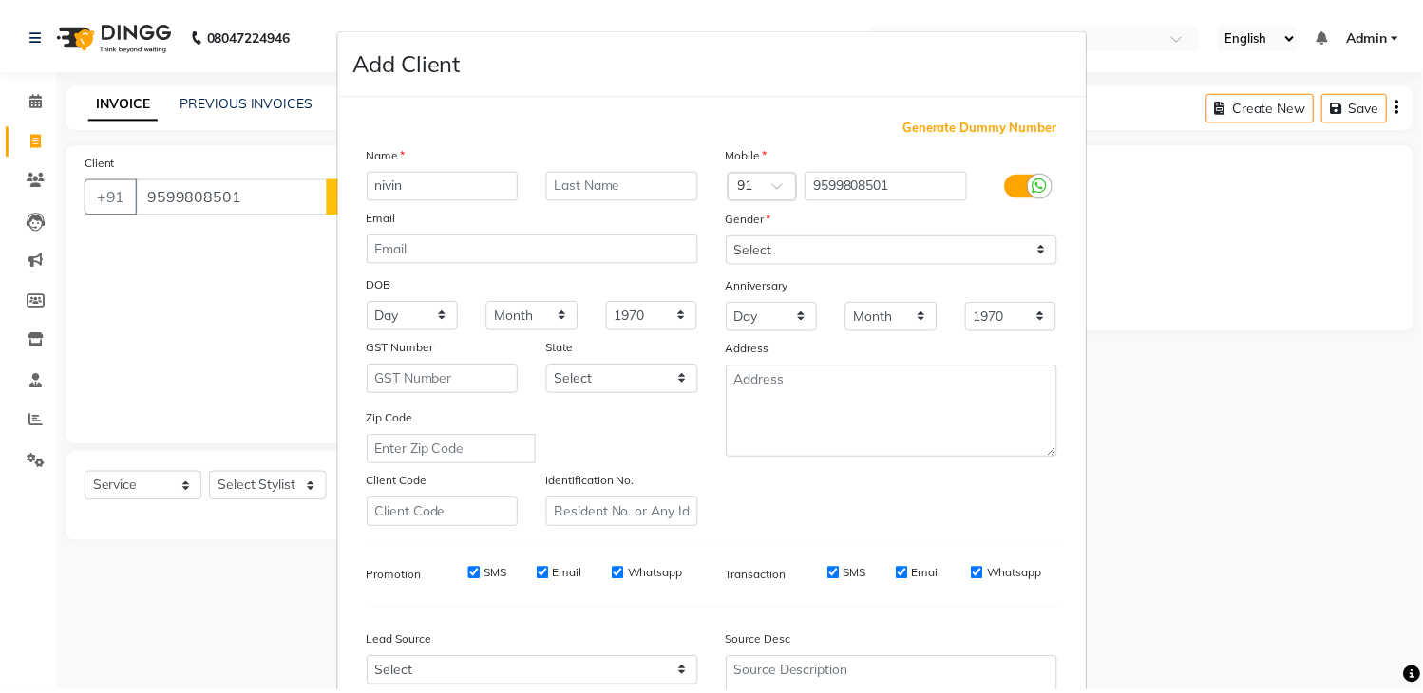
scroll to position [184, 0]
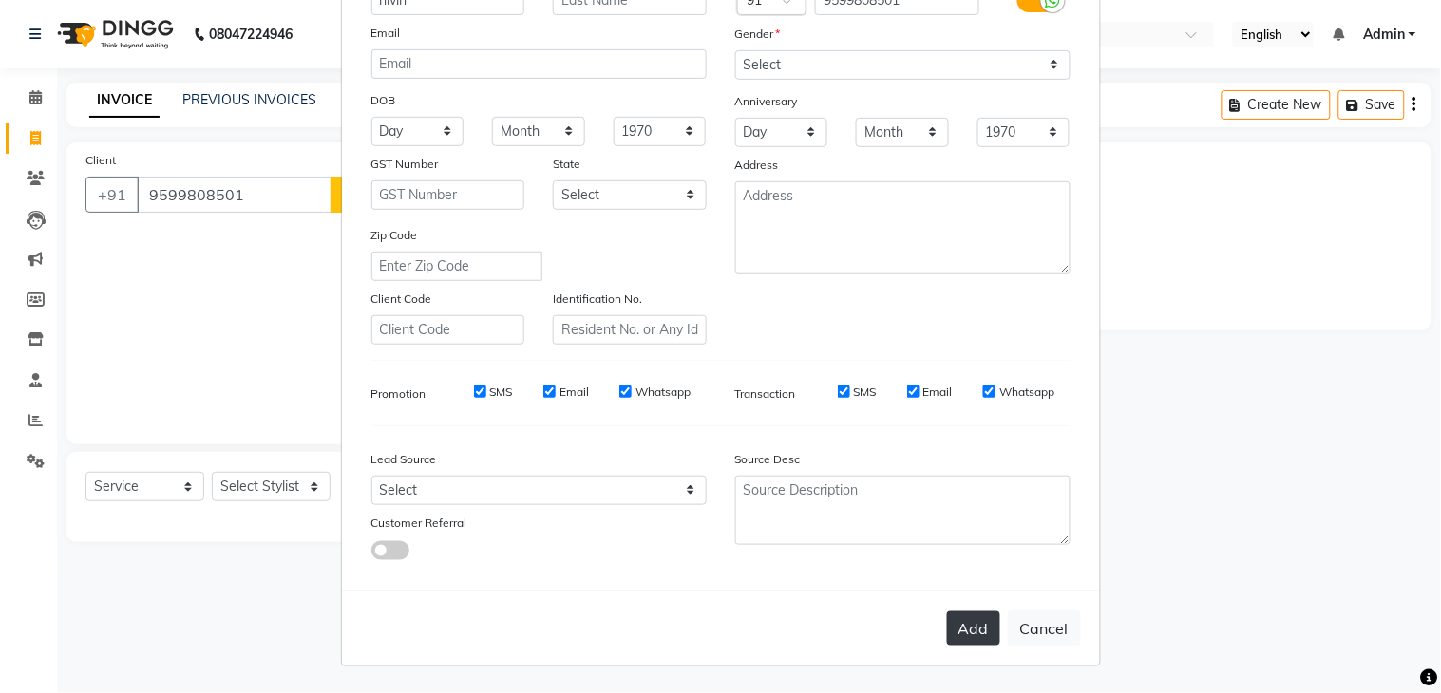
click at [970, 629] on button "Add" at bounding box center [973, 629] width 53 height 34
select select
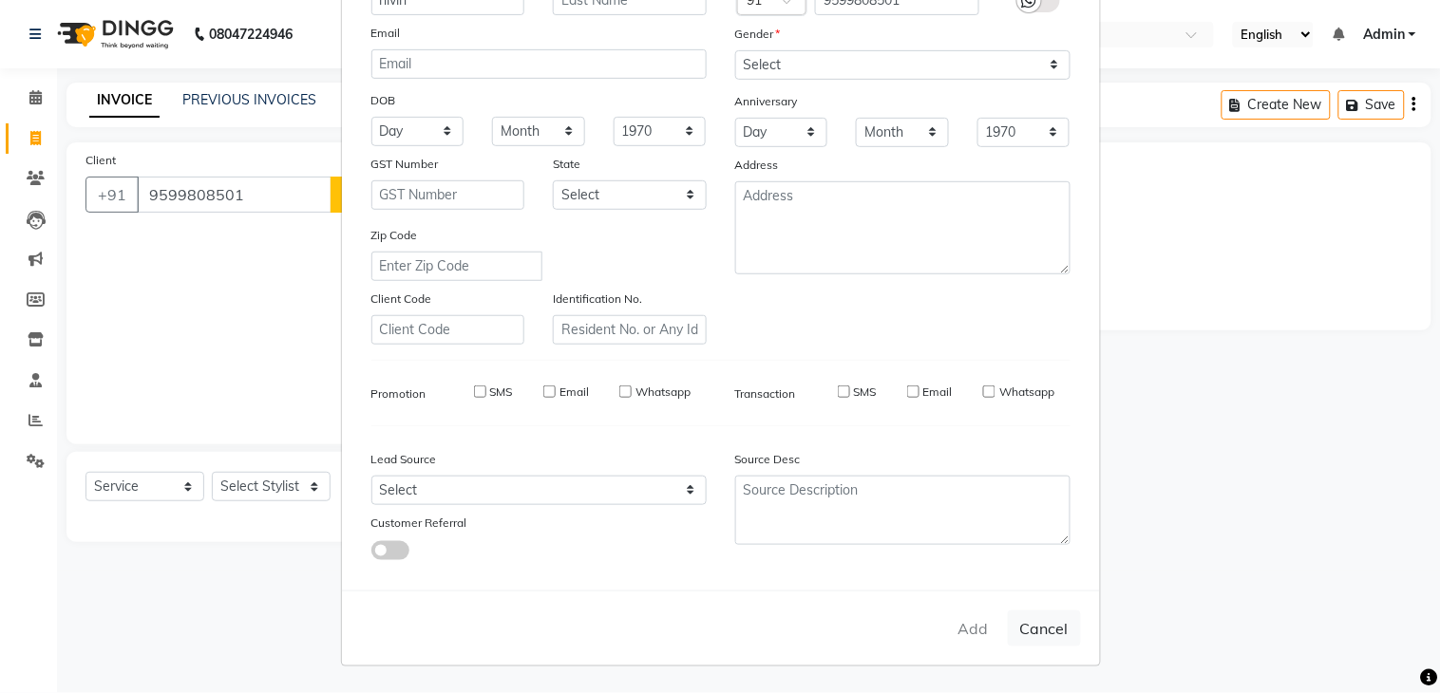
select select
checkbox input "false"
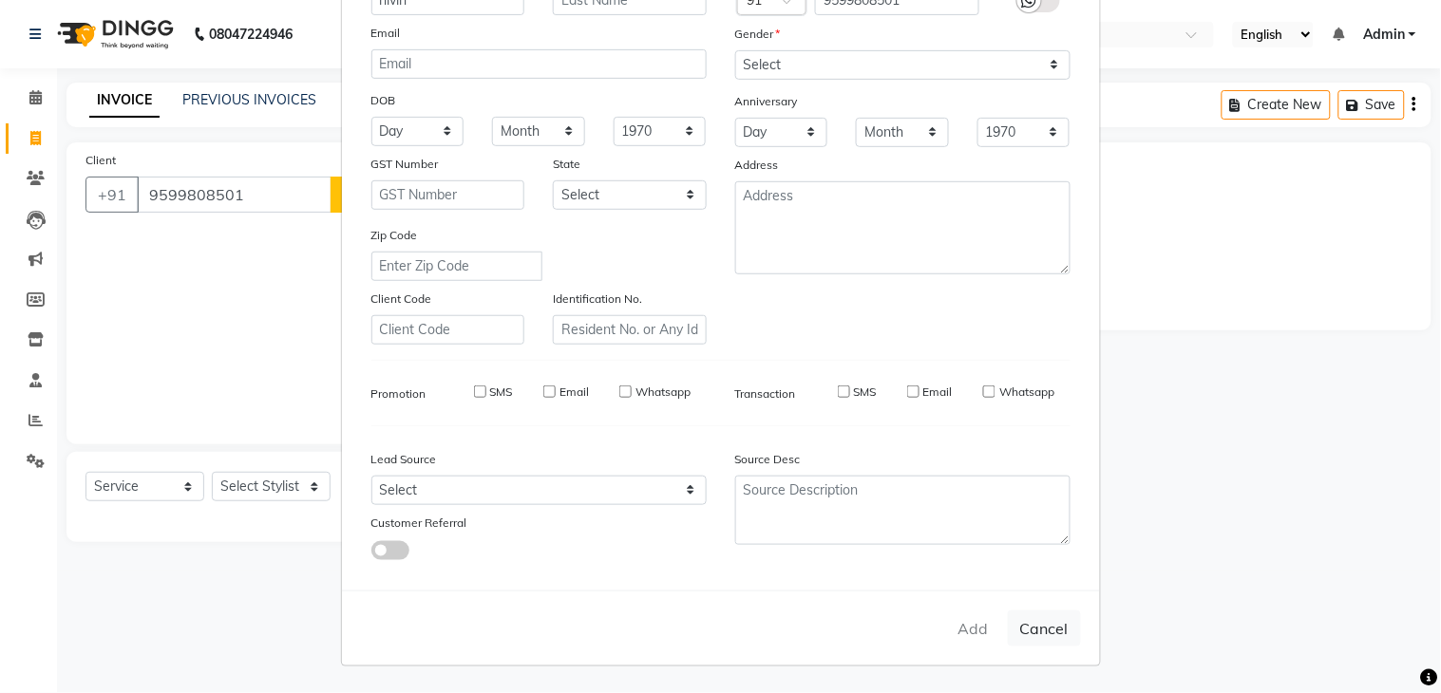
checkbox input "false"
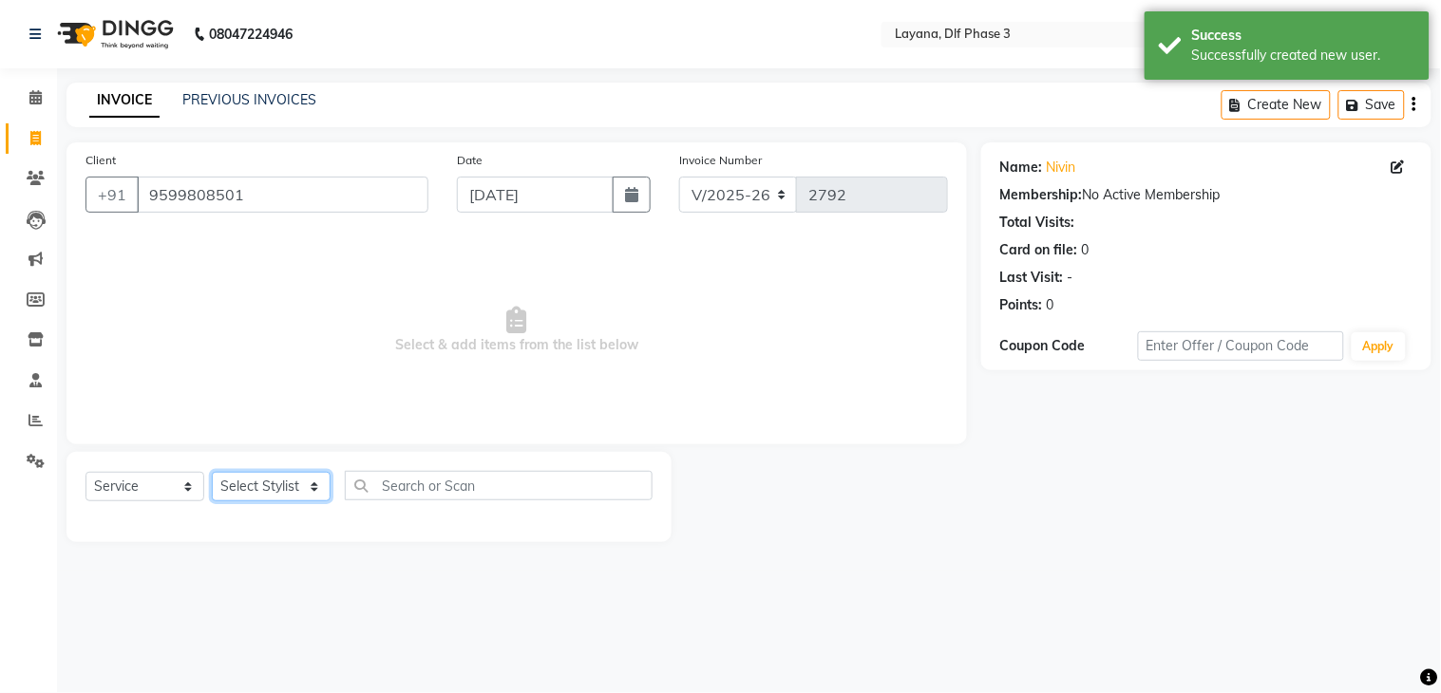
click at [270, 491] on select "Select Stylist Aakhil Attul [PERSON_NAME] [PERSON_NAME][DATE] [PERSON_NAME] [PE…" at bounding box center [271, 486] width 119 height 29
select select "70193"
click at [212, 473] on select "Select Stylist Aakhil Attul [PERSON_NAME] [PERSON_NAME][DATE] [PERSON_NAME] [PE…" at bounding box center [271, 486] width 119 height 29
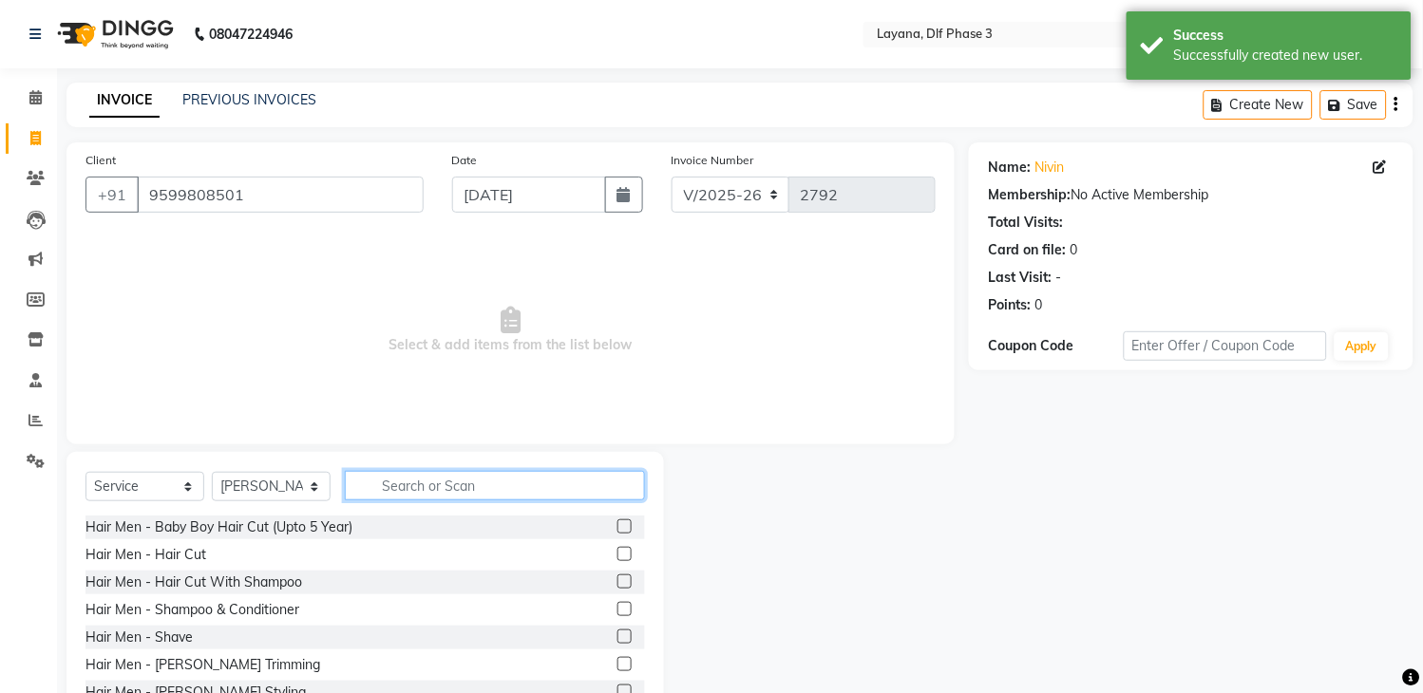
click at [457, 500] on input "text" at bounding box center [495, 485] width 300 height 29
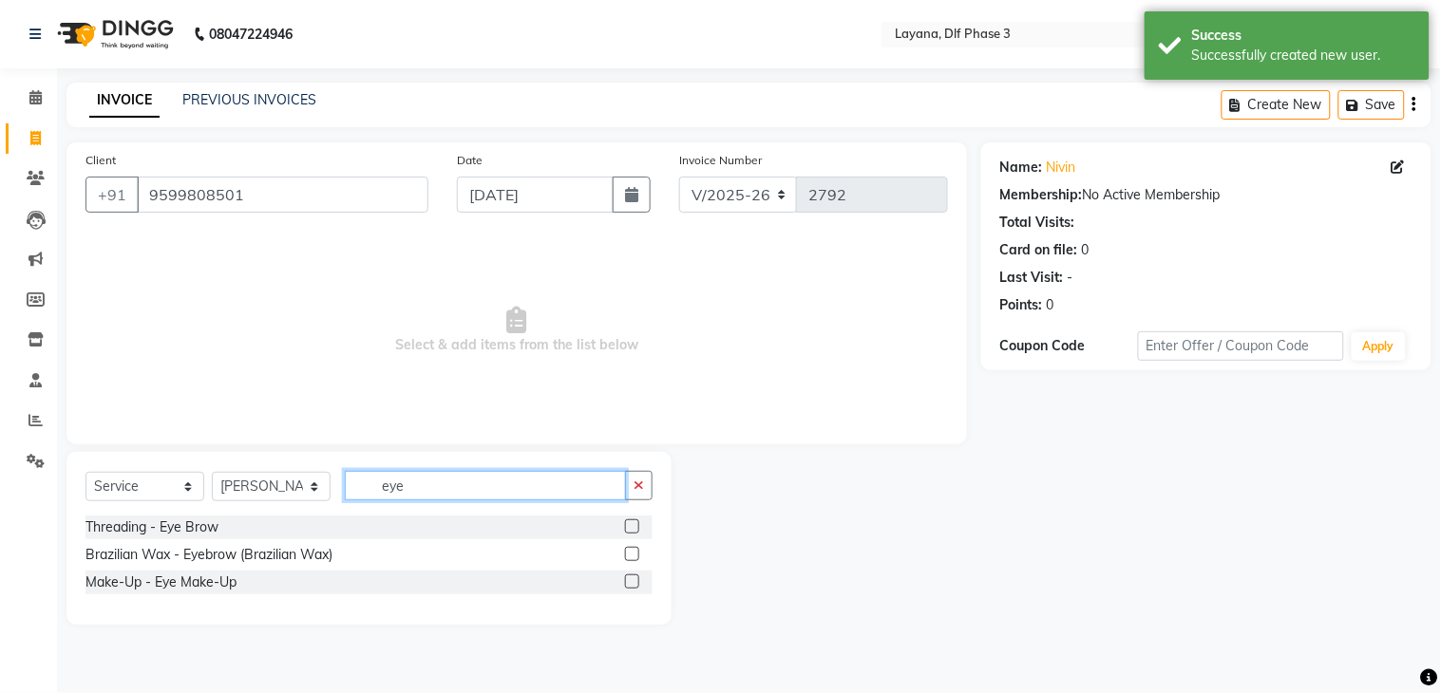
type input "eye"
click at [627, 525] on label at bounding box center [632, 527] width 14 height 14
click at [627, 525] on input "checkbox" at bounding box center [631, 527] width 12 height 12
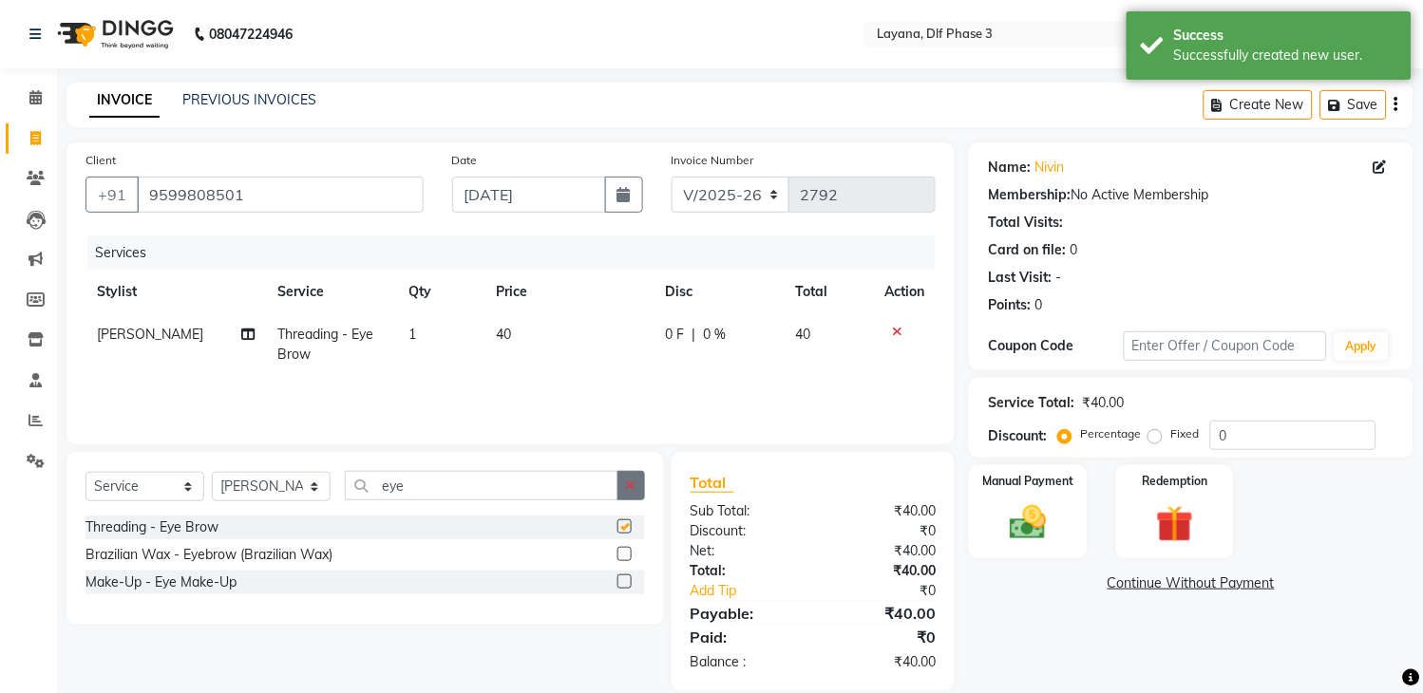
checkbox input "false"
click at [629, 483] on icon "button" at bounding box center [631, 485] width 10 height 13
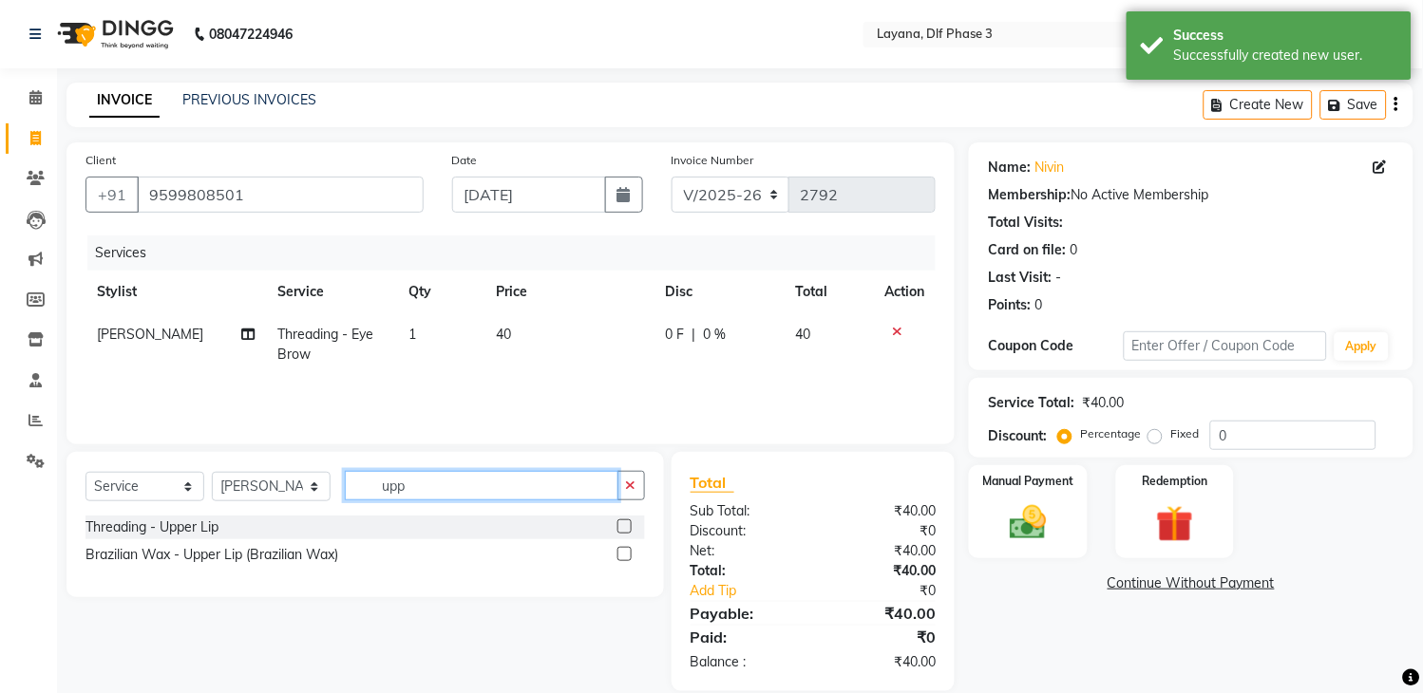
type input "upp"
click at [620, 530] on label at bounding box center [624, 527] width 14 height 14
click at [620, 530] on input "checkbox" at bounding box center [623, 527] width 12 height 12
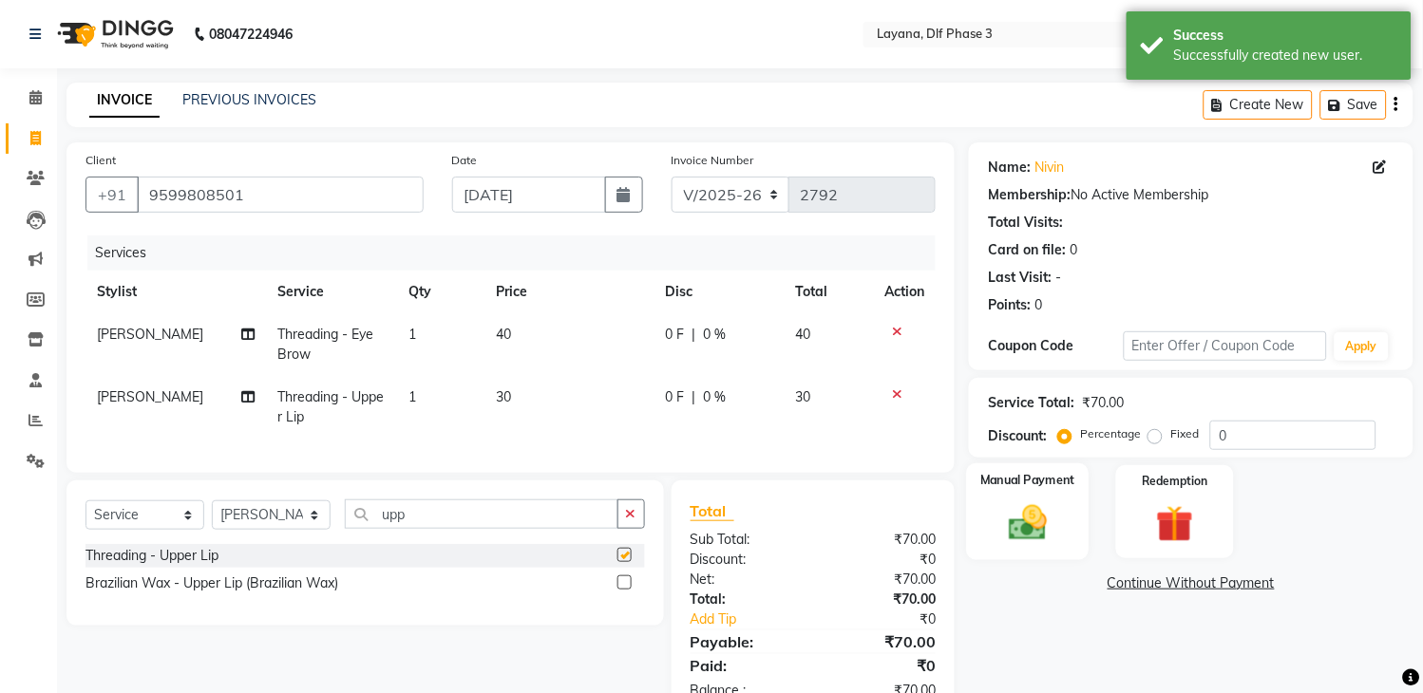
checkbox input "false"
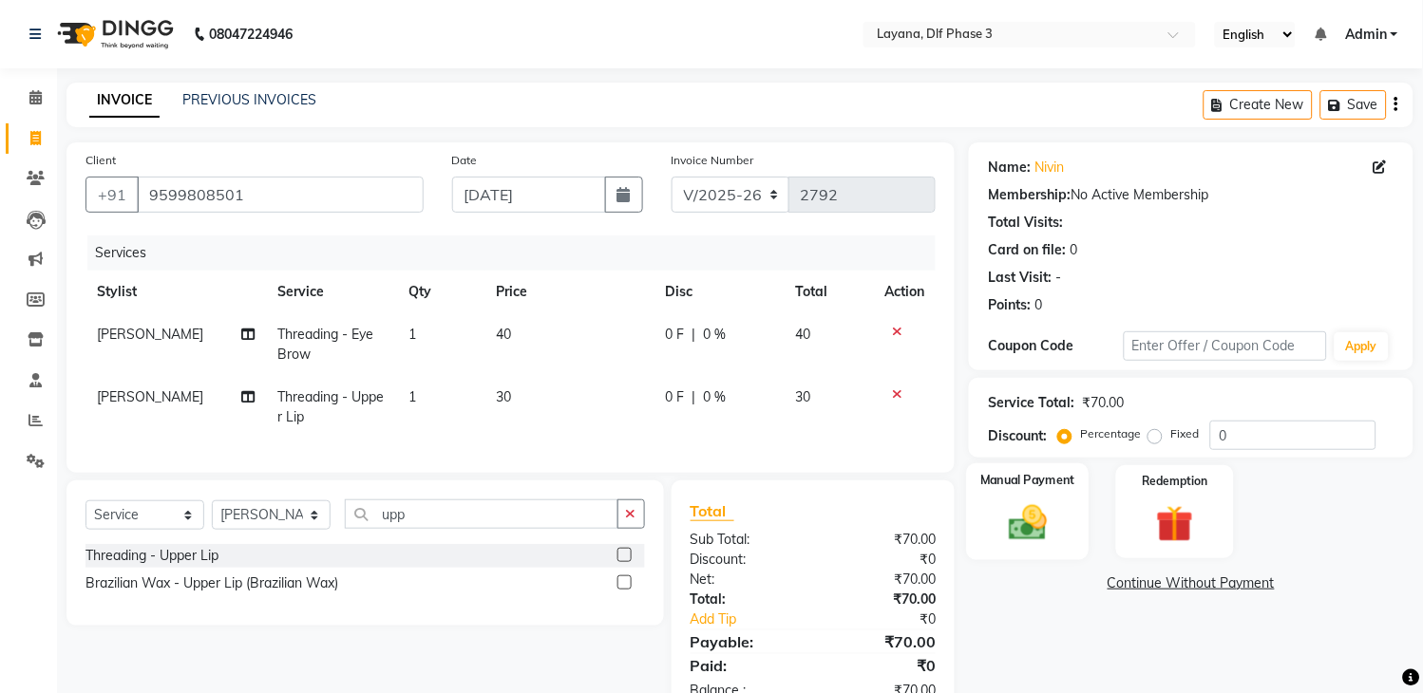
click at [1017, 503] on img at bounding box center [1028, 524] width 63 height 45
click at [1168, 590] on span "UPI" at bounding box center [1169, 585] width 29 height 22
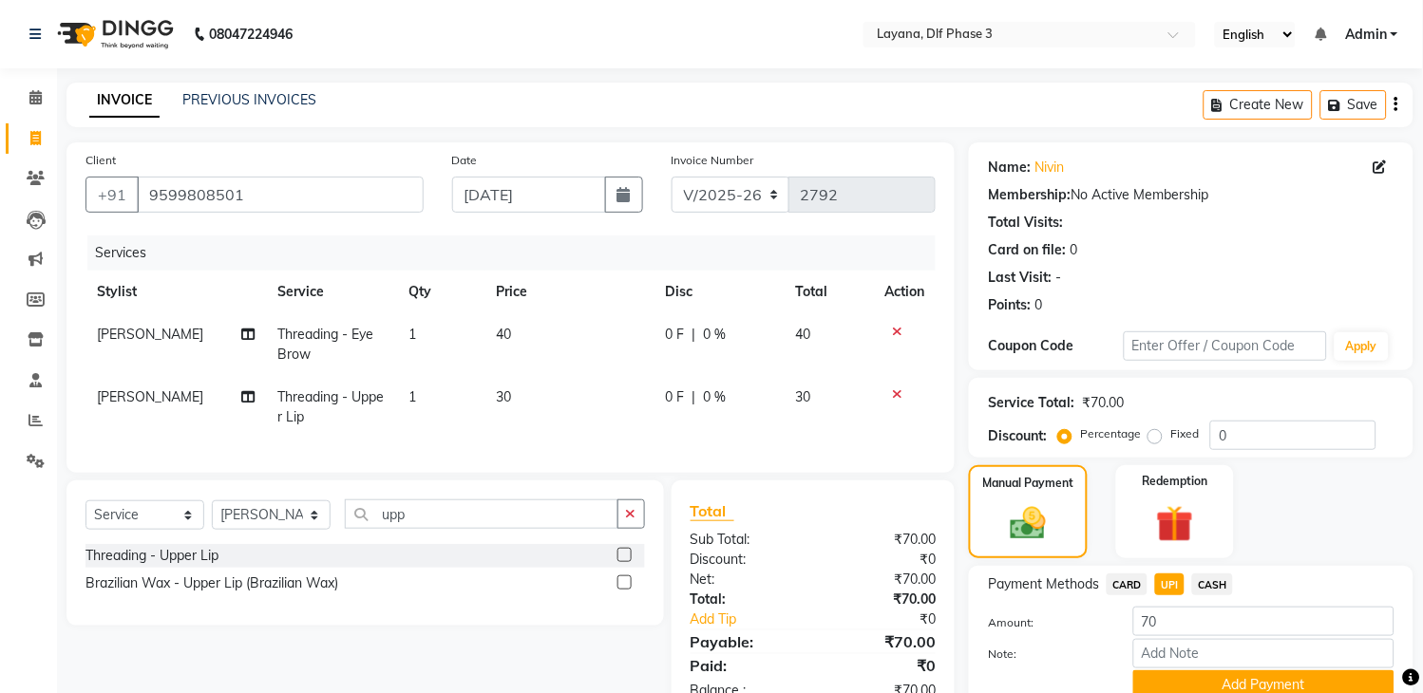
scroll to position [82, 0]
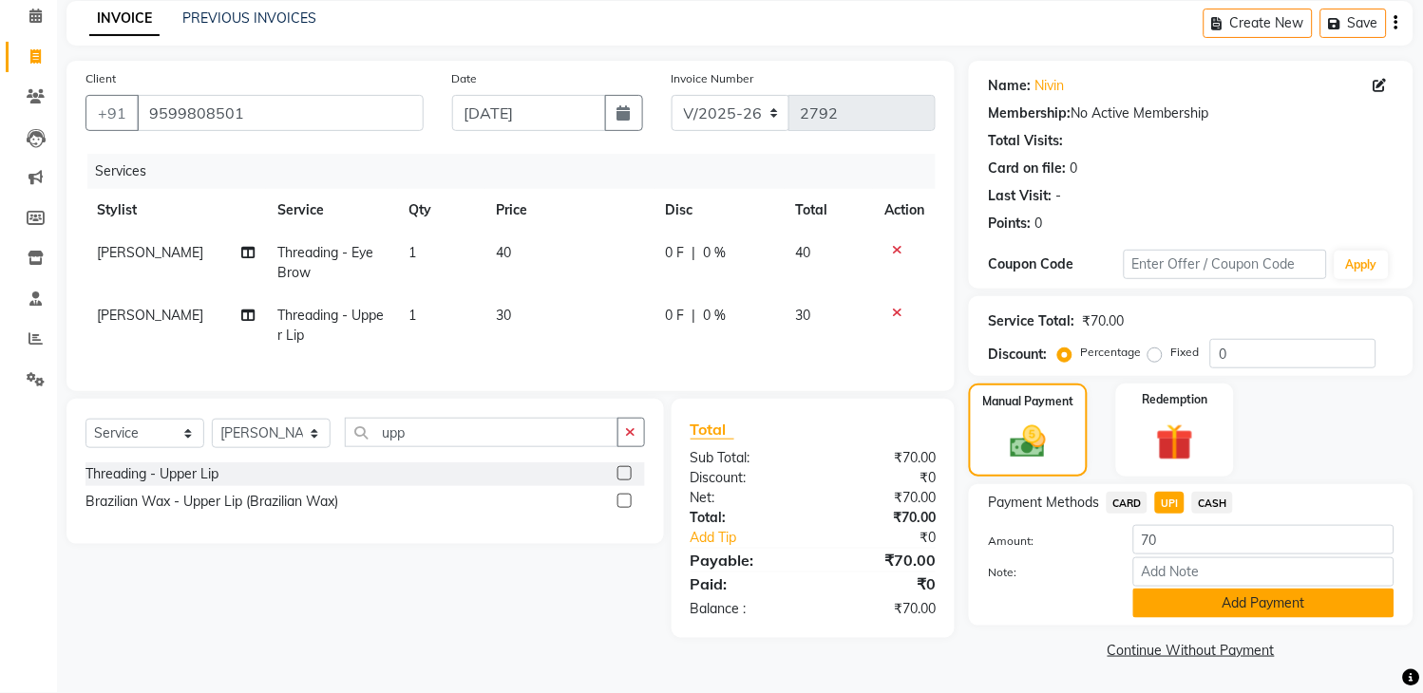
click at [1257, 606] on button "Add Payment" at bounding box center [1263, 603] width 261 height 29
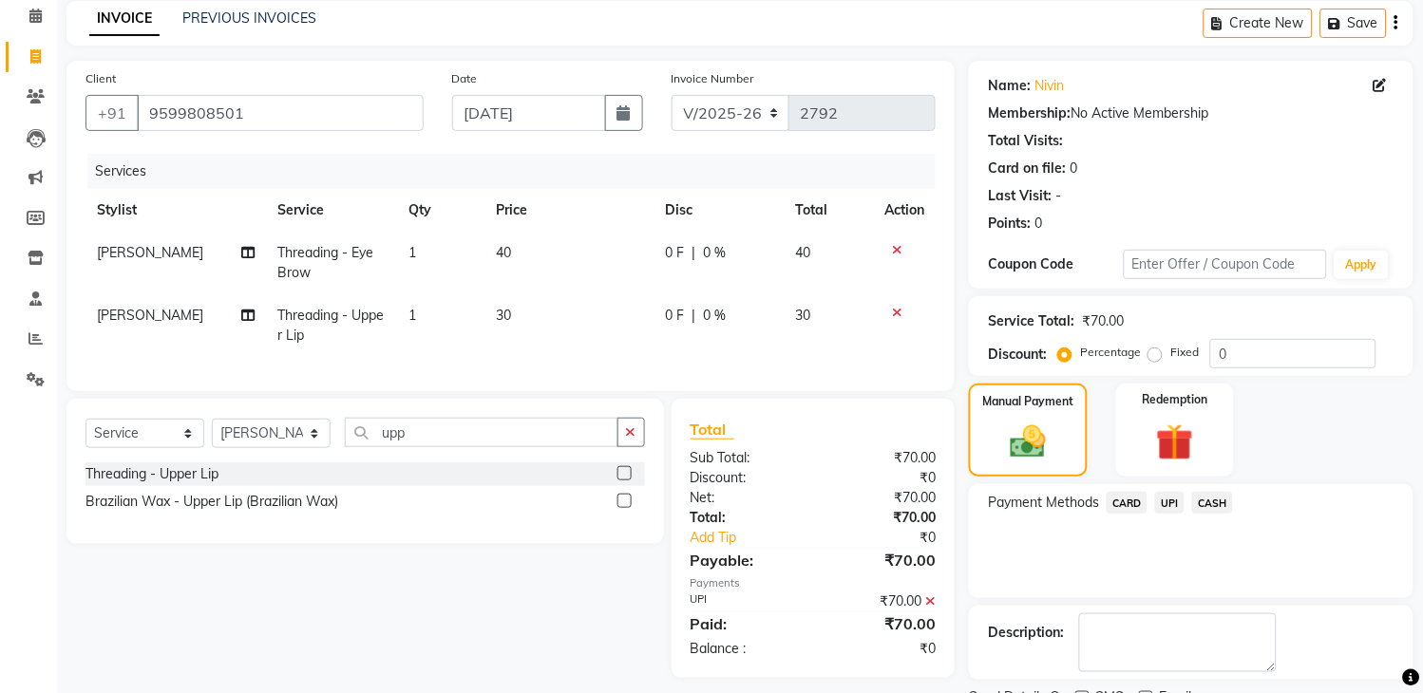
scroll to position [161, 0]
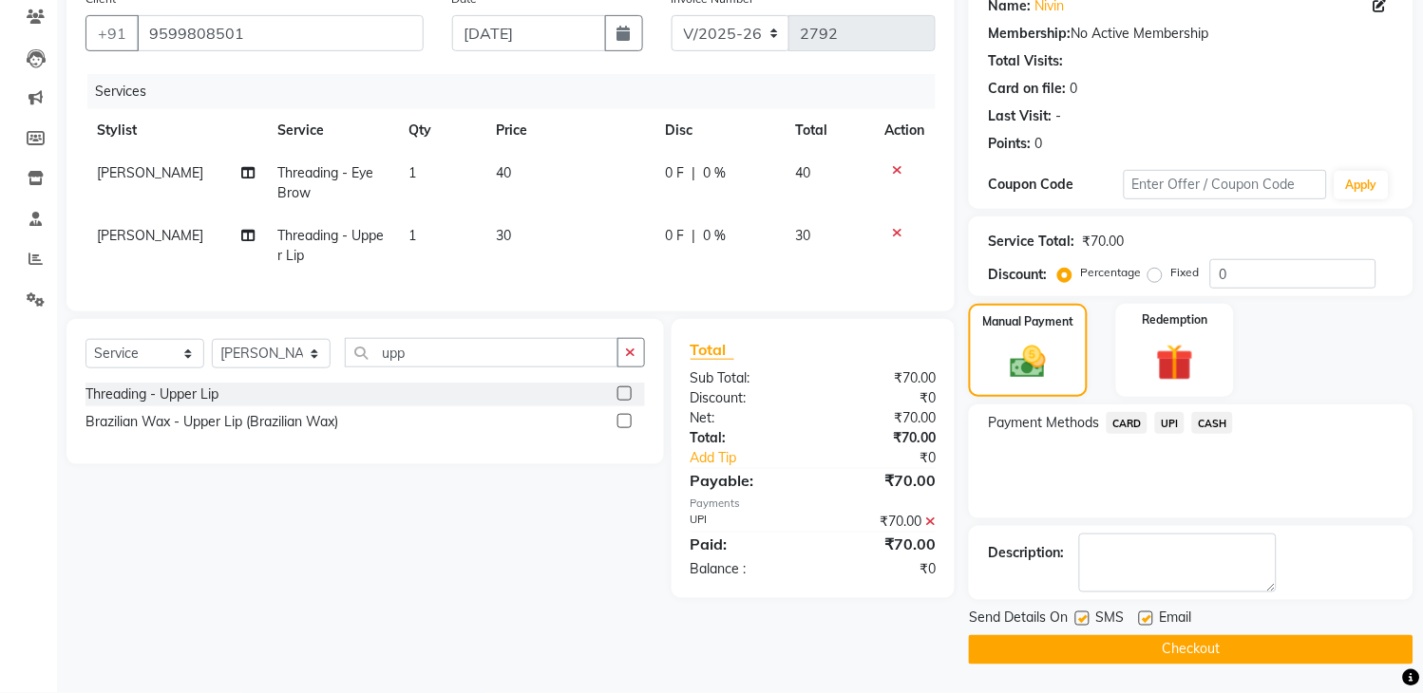
click at [1249, 643] on button "Checkout" at bounding box center [1191, 649] width 445 height 29
